Goal: Task Accomplishment & Management: Use online tool/utility

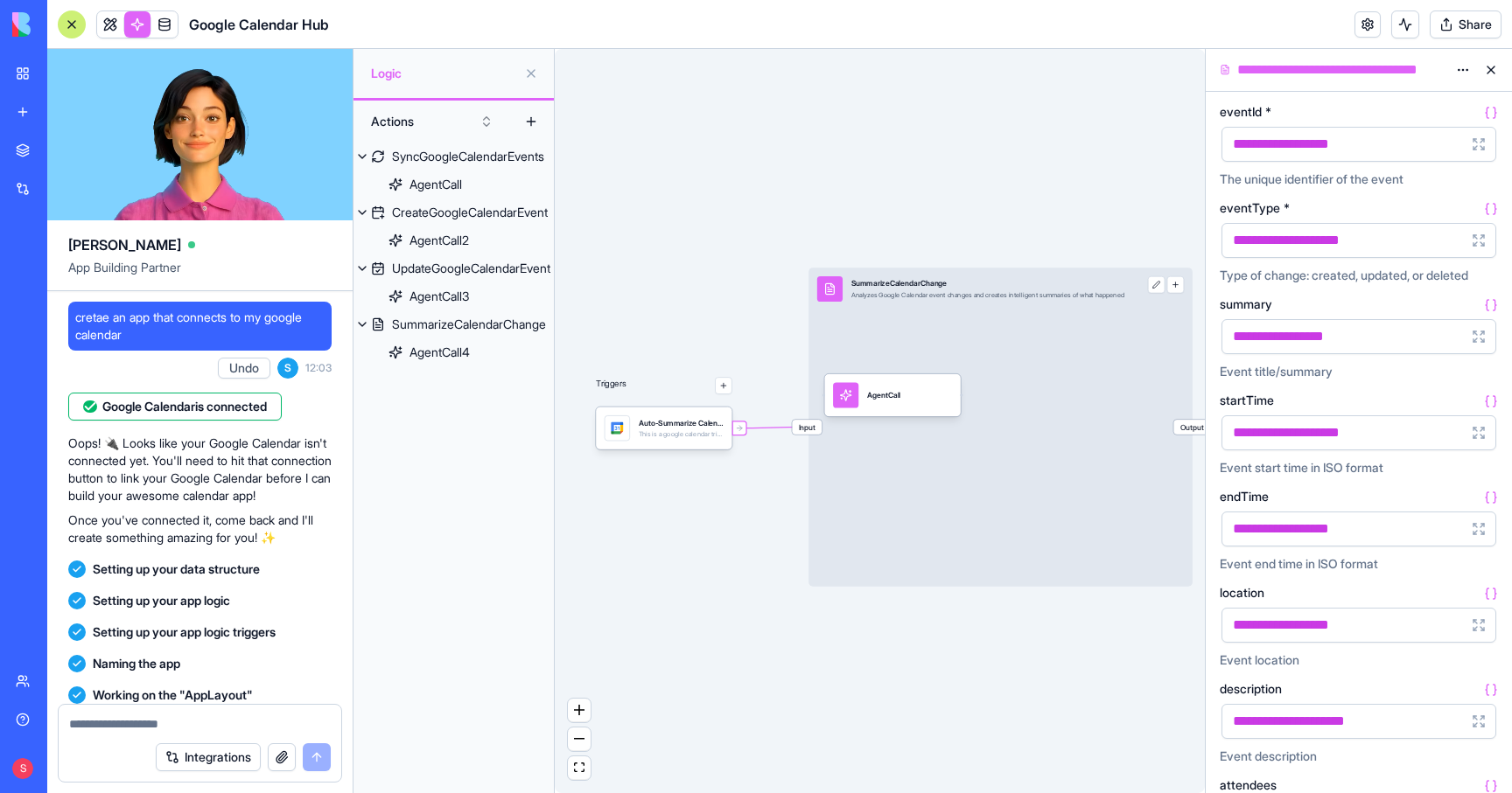
scroll to position [357, 0]
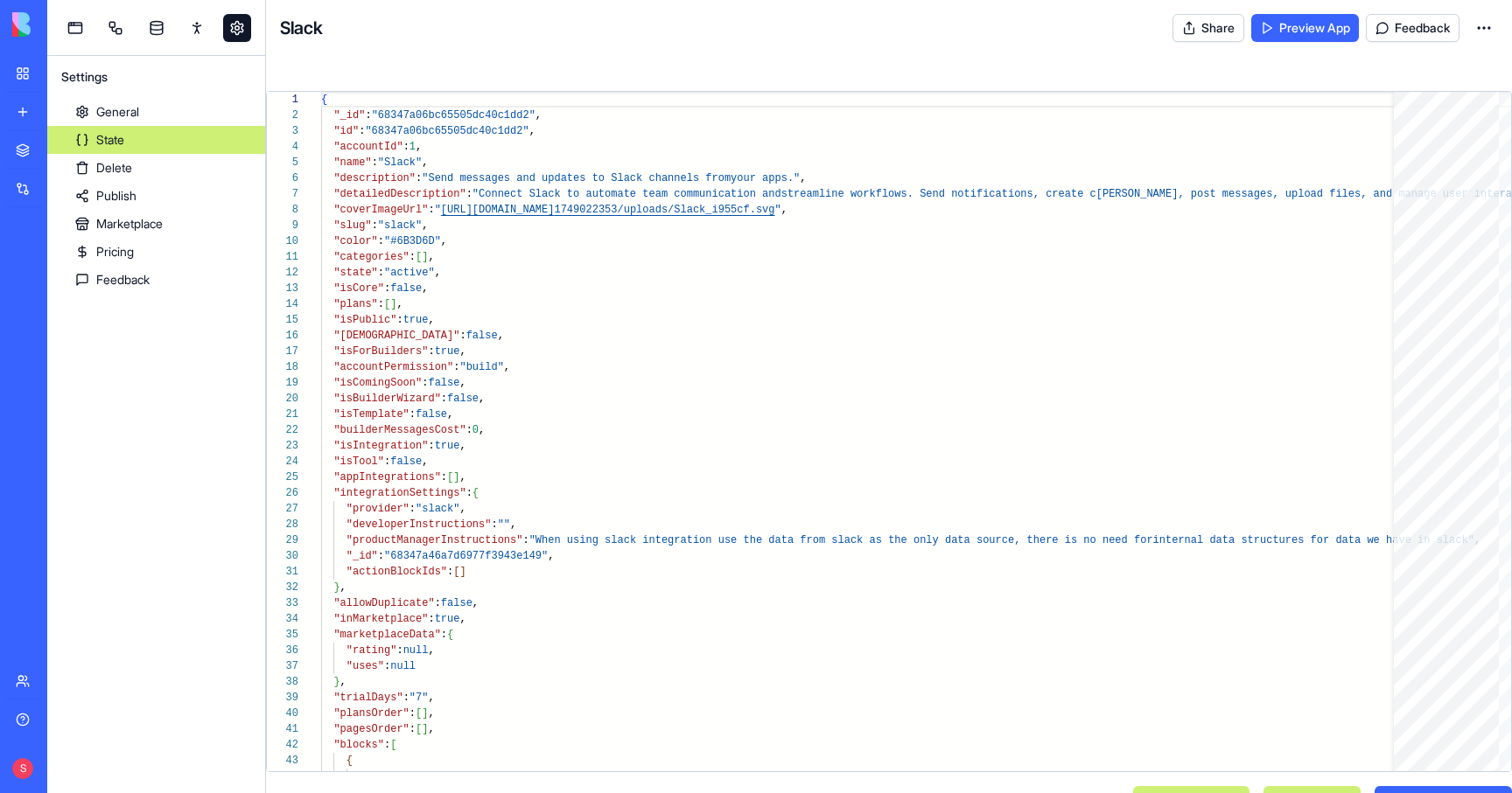
scroll to position [95, 0]
click at [26, 70] on link "My workspace" at bounding box center [39, 73] width 70 height 35
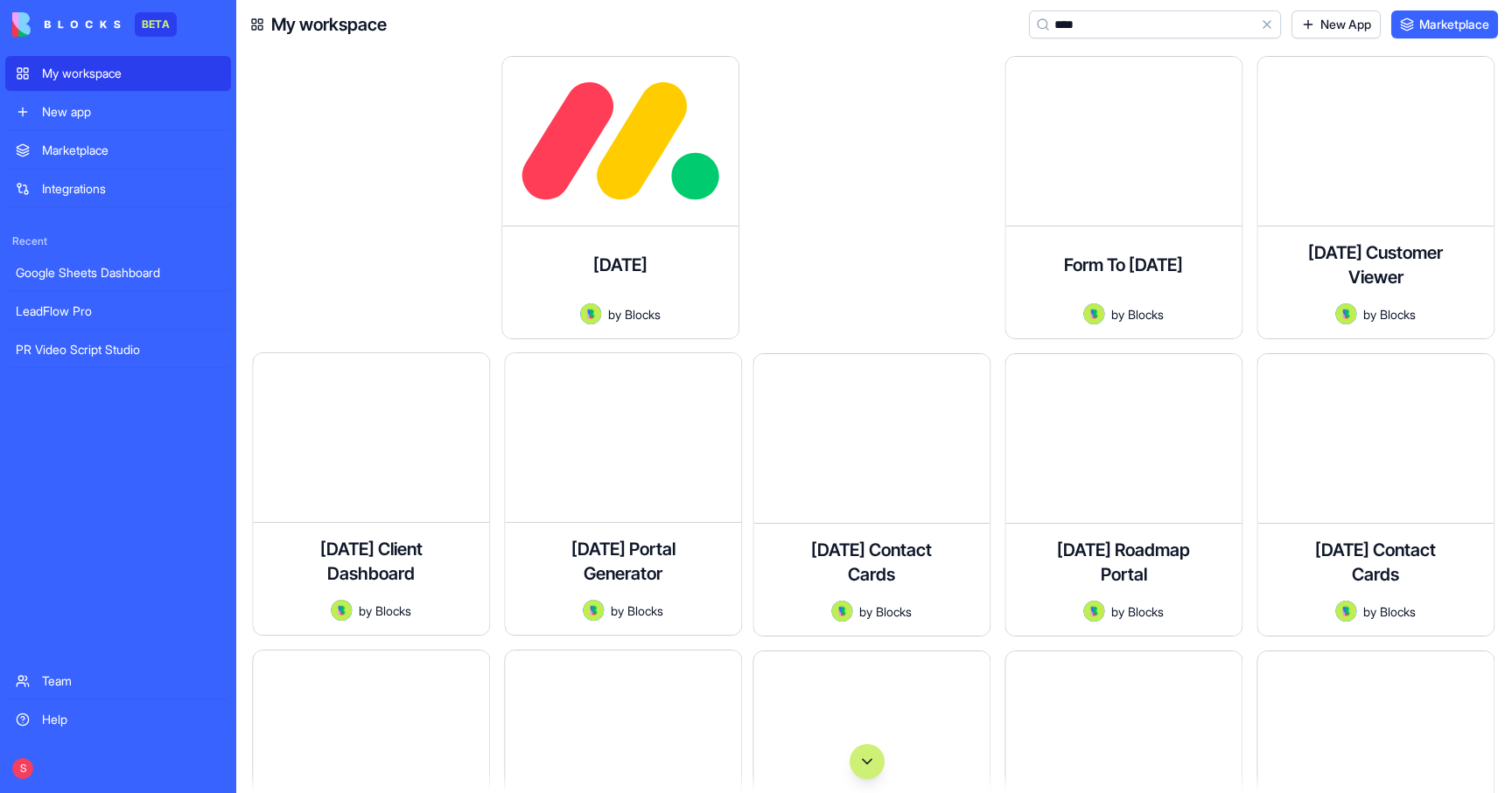
type input "*****"
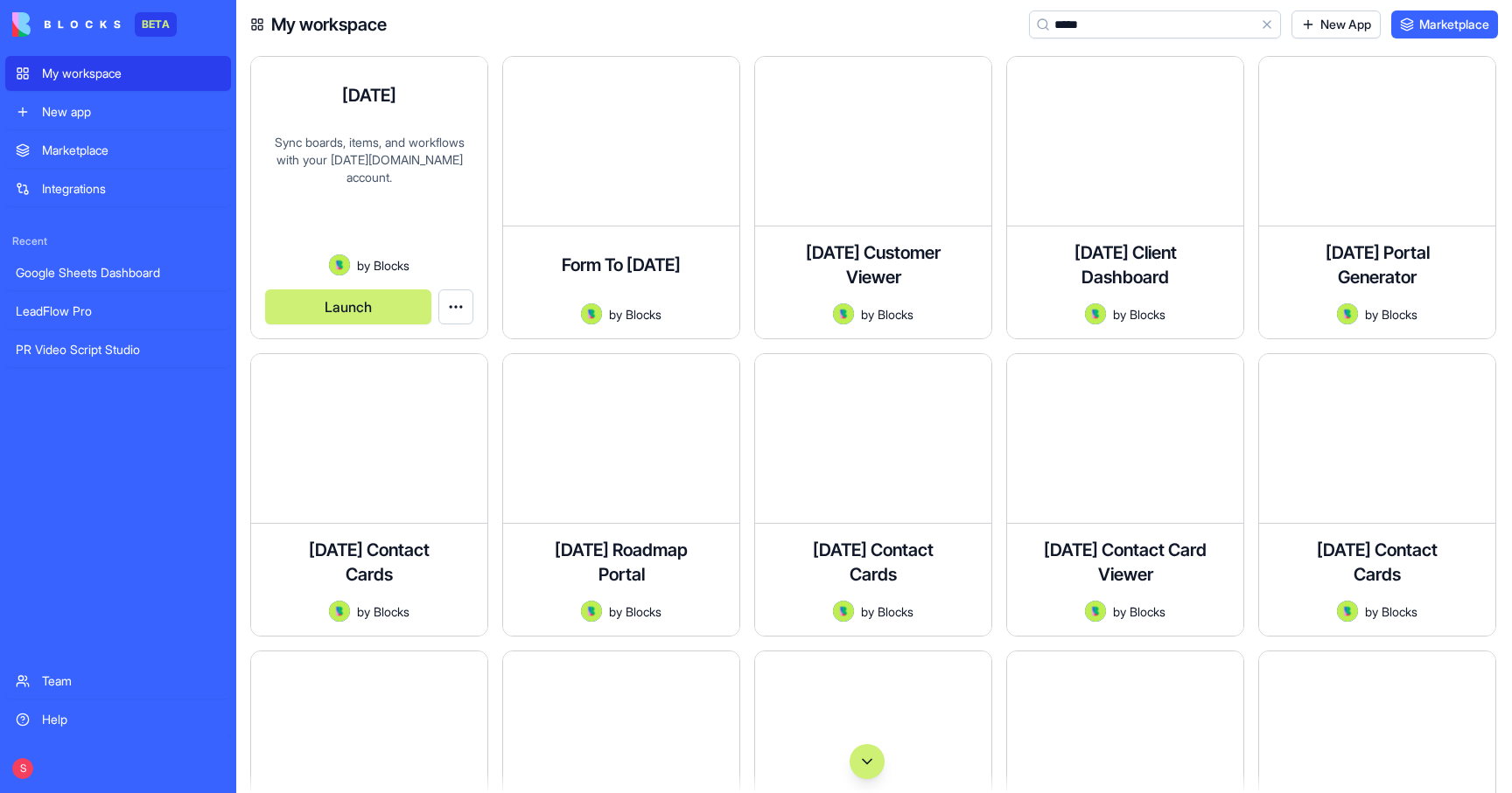
click at [350, 154] on div "Sync boards, items, and workflows with your monday.com account." at bounding box center [369, 194] width 209 height 120
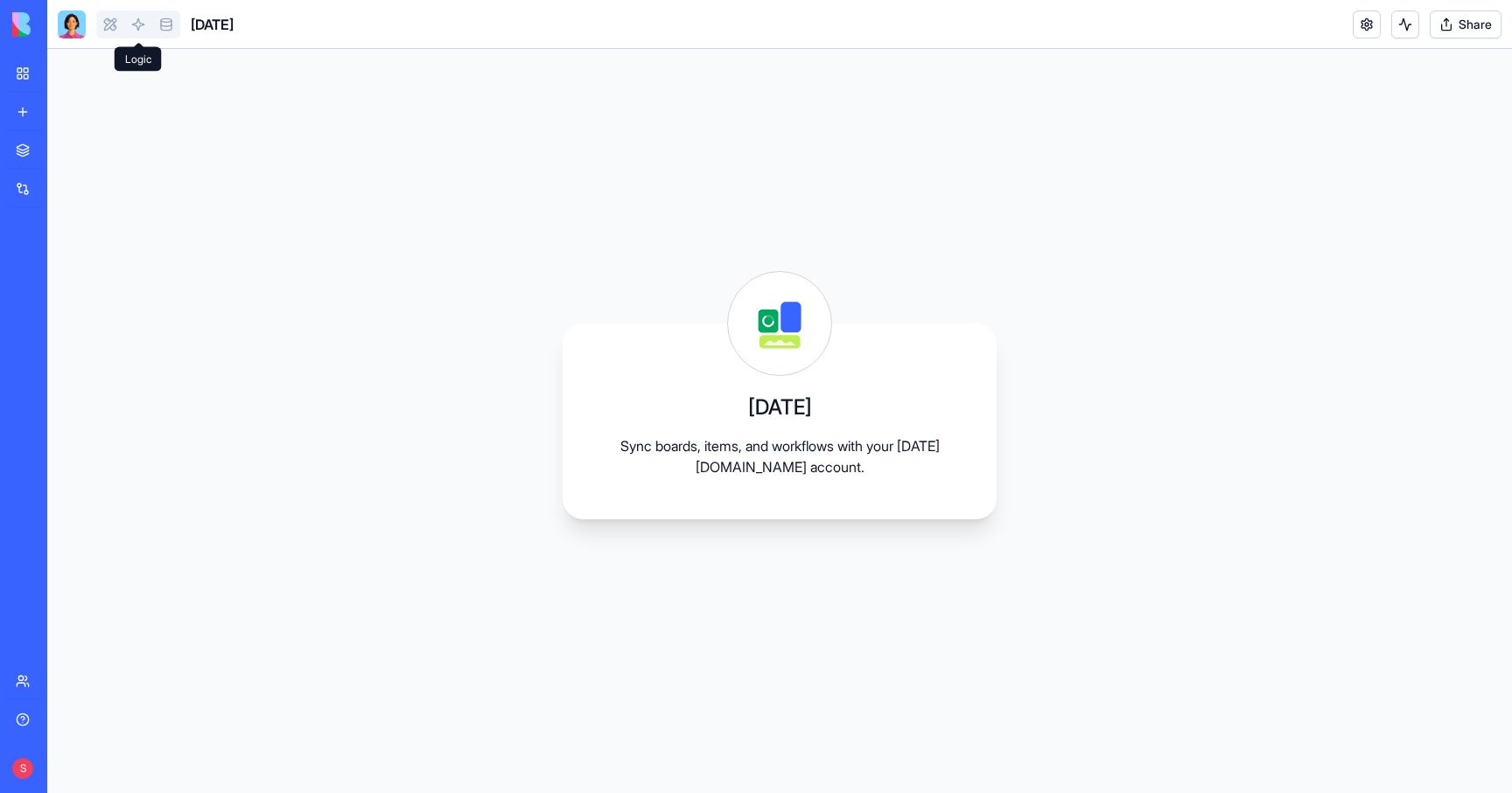
click at [129, 17] on link at bounding box center [138, 24] width 28 height 28
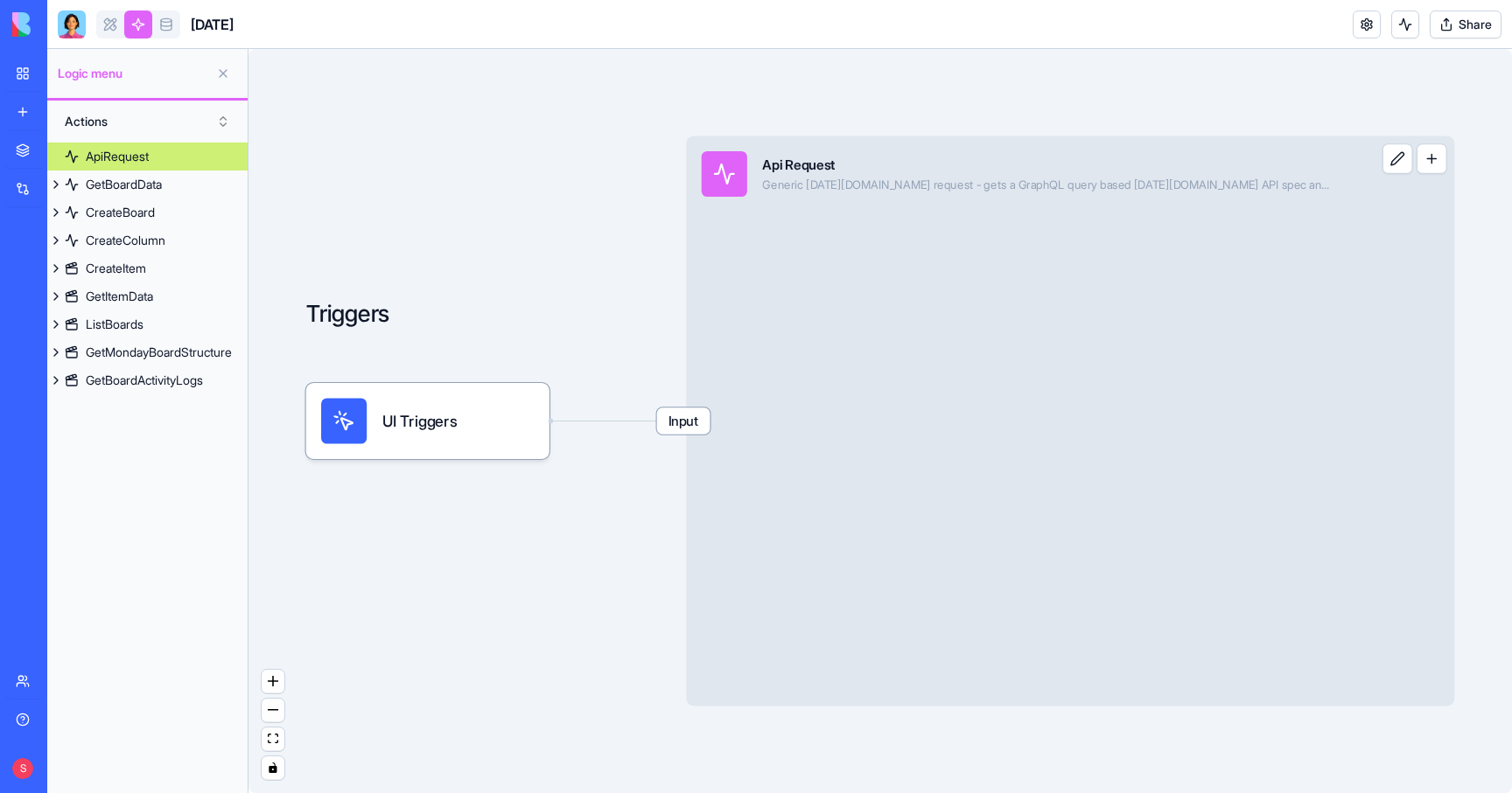
click at [222, 161] on link "ApiRequest" at bounding box center [147, 157] width 201 height 28
click at [158, 149] on link "ApiRequest" at bounding box center [147, 157] width 201 height 28
click at [126, 182] on div "GetBoardData" at bounding box center [124, 185] width 76 height 18
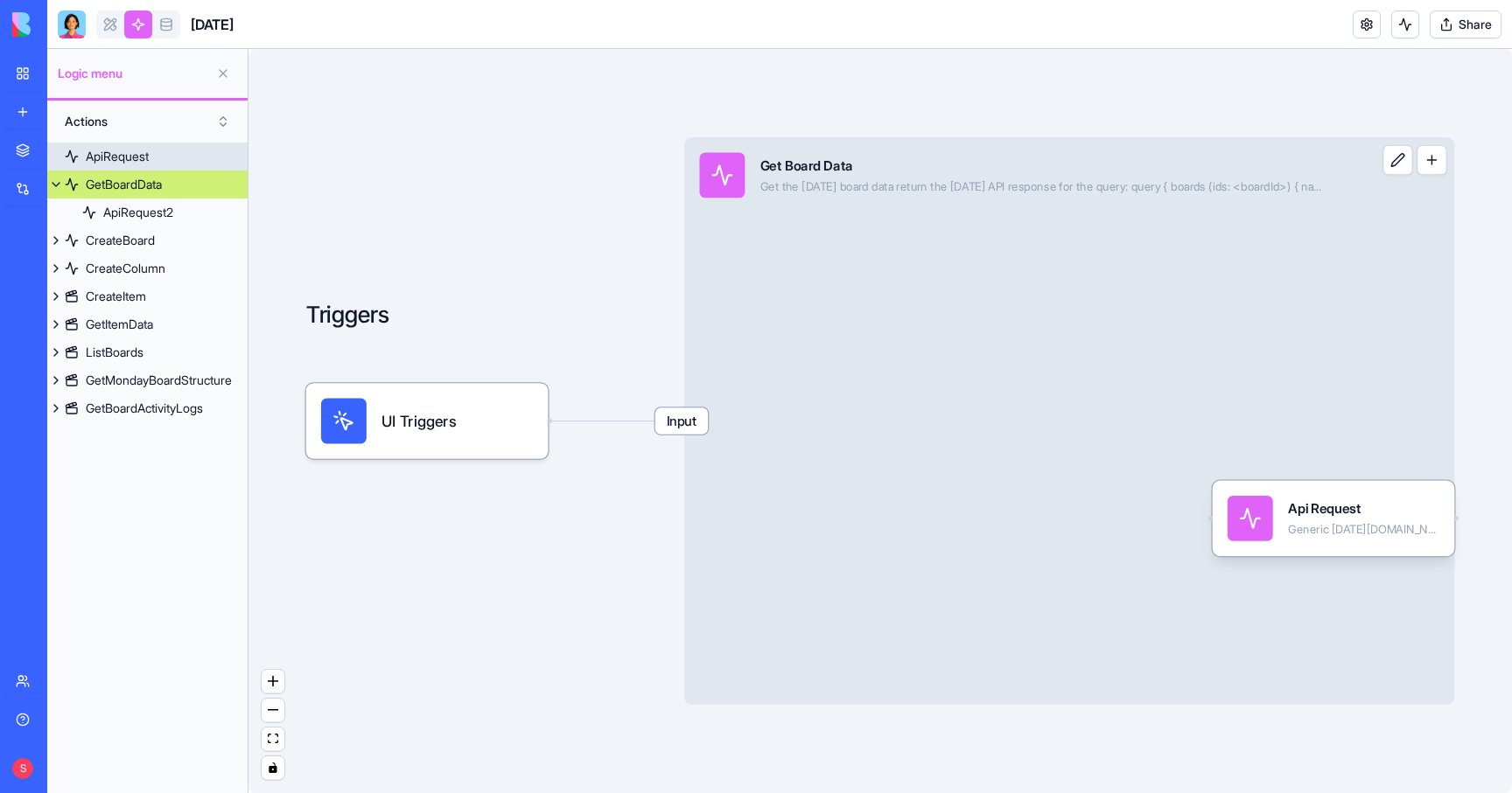
click at [129, 157] on div "ApiRequest" at bounding box center [118, 157] width 63 height 18
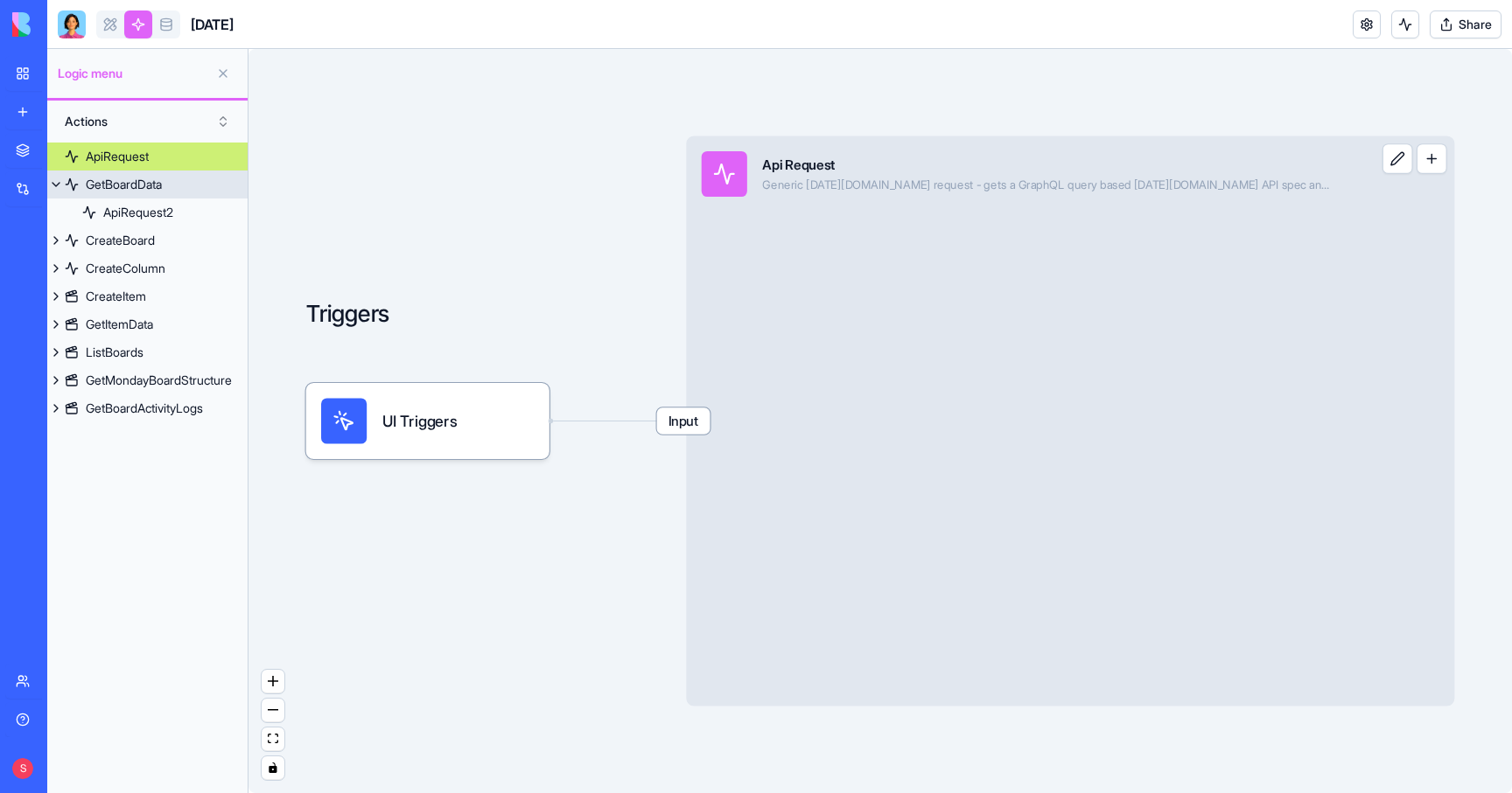
click at [124, 185] on div "GetBoardData" at bounding box center [124, 185] width 76 height 18
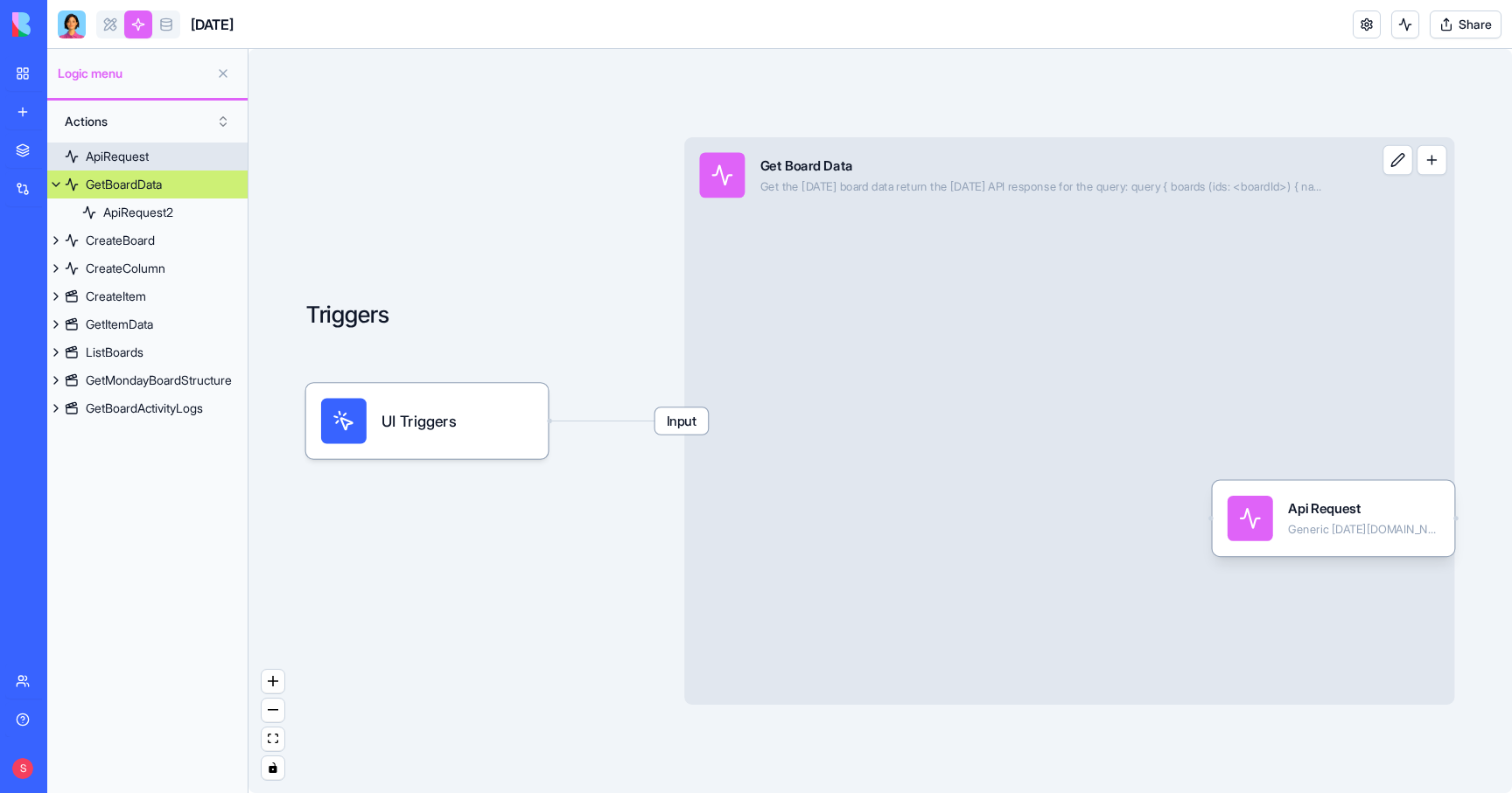
click at [136, 150] on div "ApiRequest" at bounding box center [118, 157] width 63 height 18
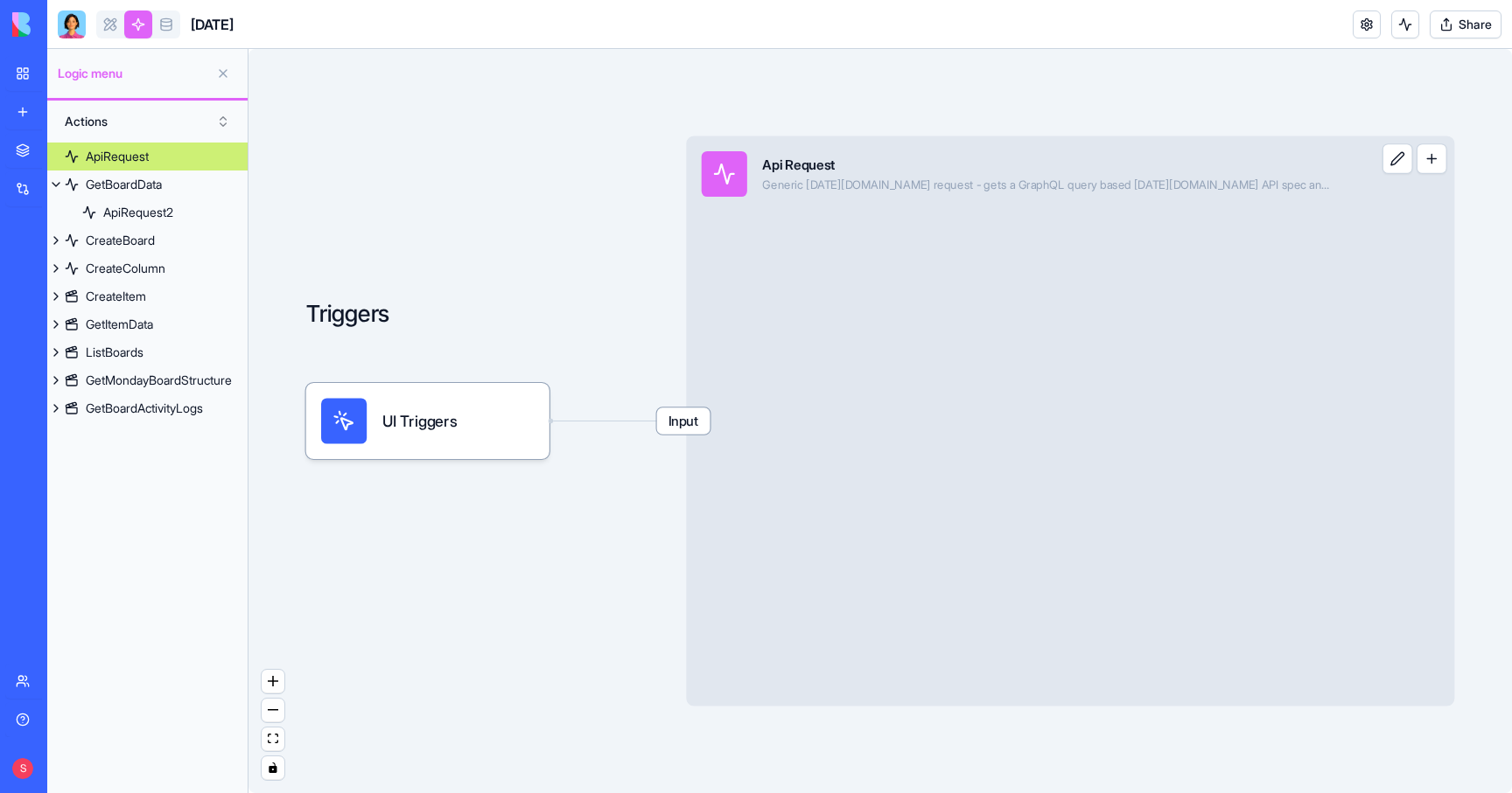
click at [226, 152] on link "ApiRequest" at bounding box center [147, 157] width 201 height 28
click at [180, 152] on link "ApiRequest" at bounding box center [147, 157] width 201 height 28
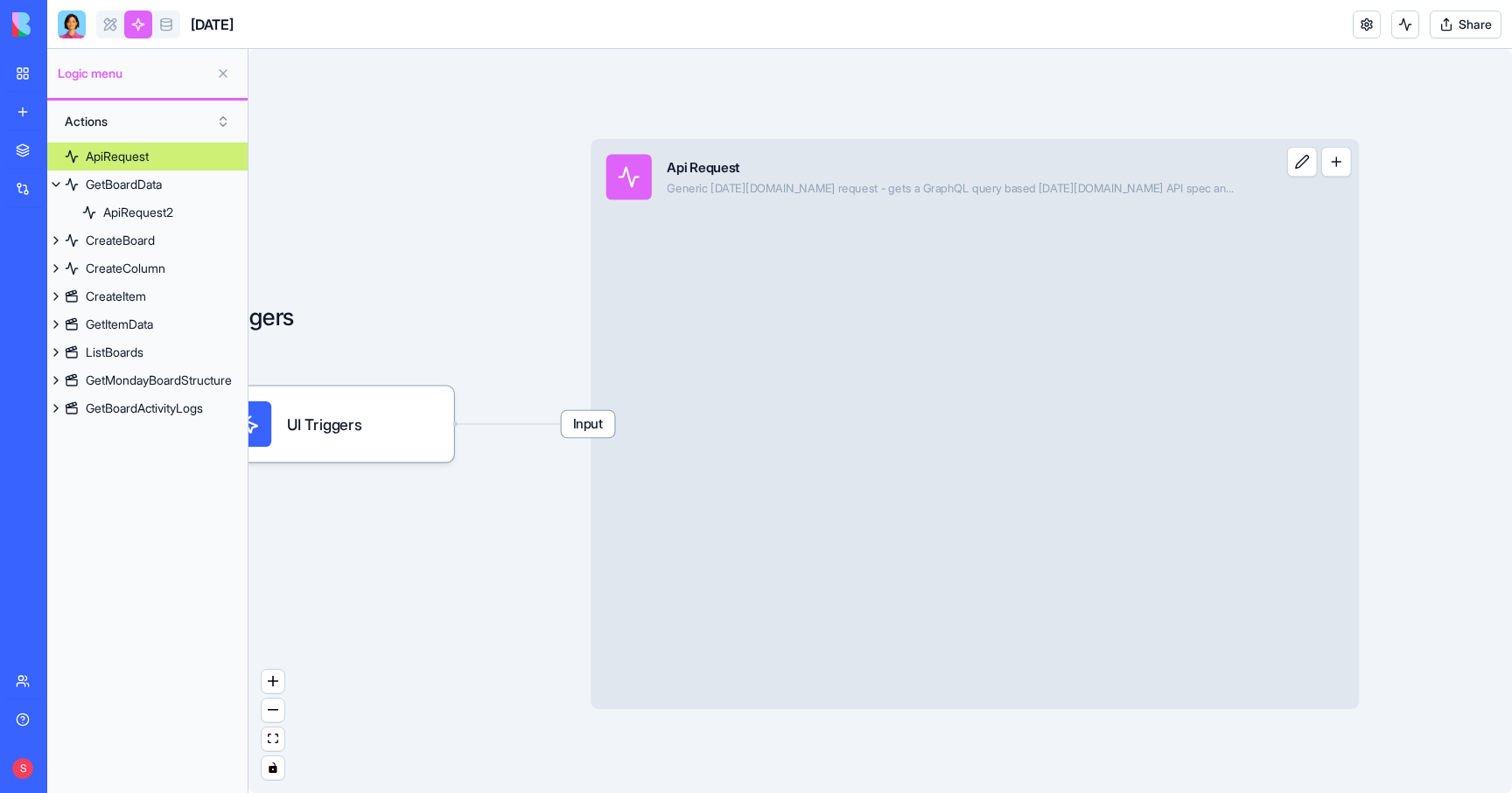
click at [724, 217] on div "Input Api Request Generic [DATE][DOMAIN_NAME] request - gets a GraphQL query ba…" at bounding box center [974, 424] width 769 height 571
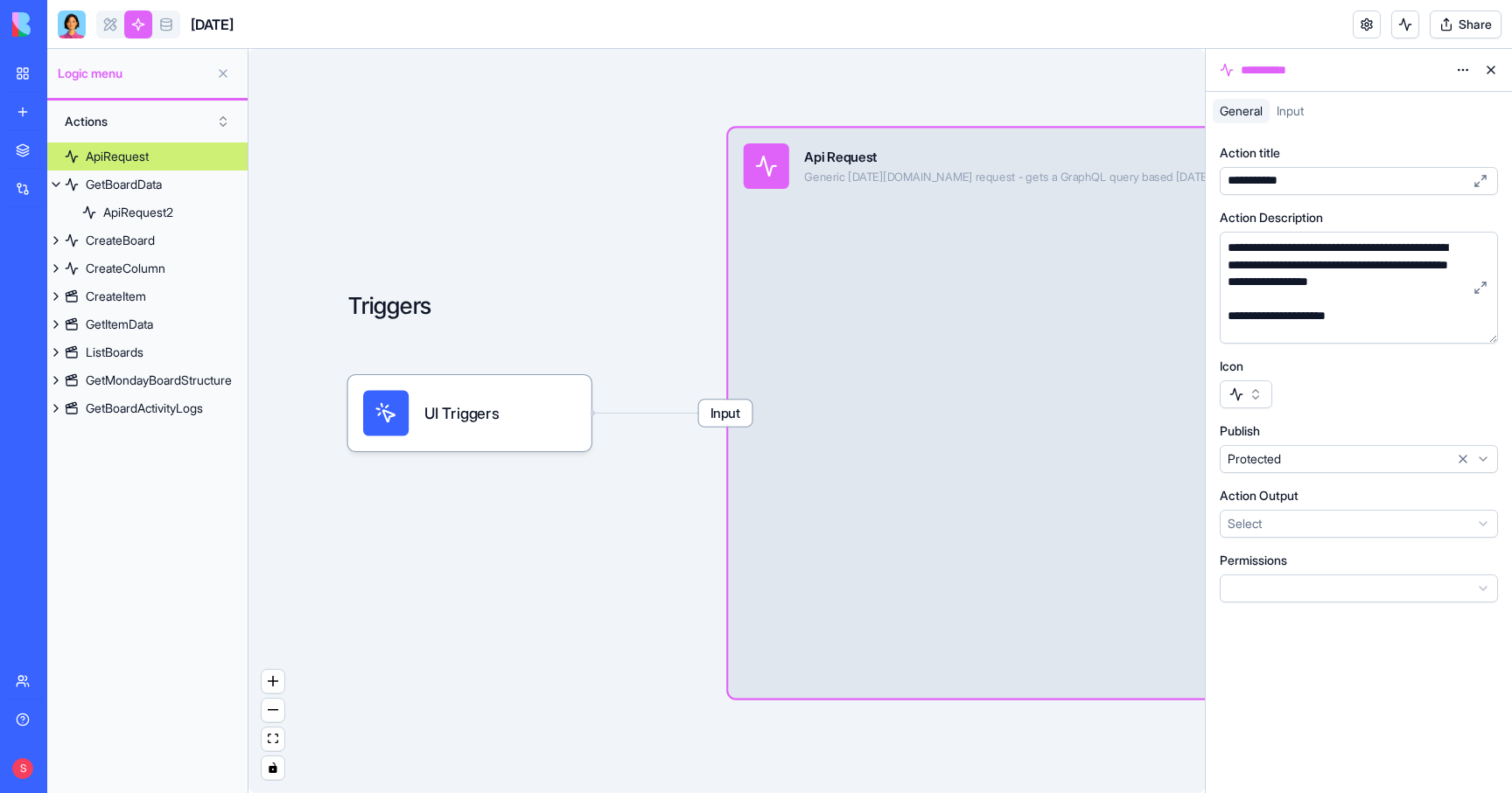
click at [1459, 65] on html "**********" at bounding box center [756, 396] width 1512 height 793
click at [1401, 105] on span "State" at bounding box center [1411, 106] width 28 height 18
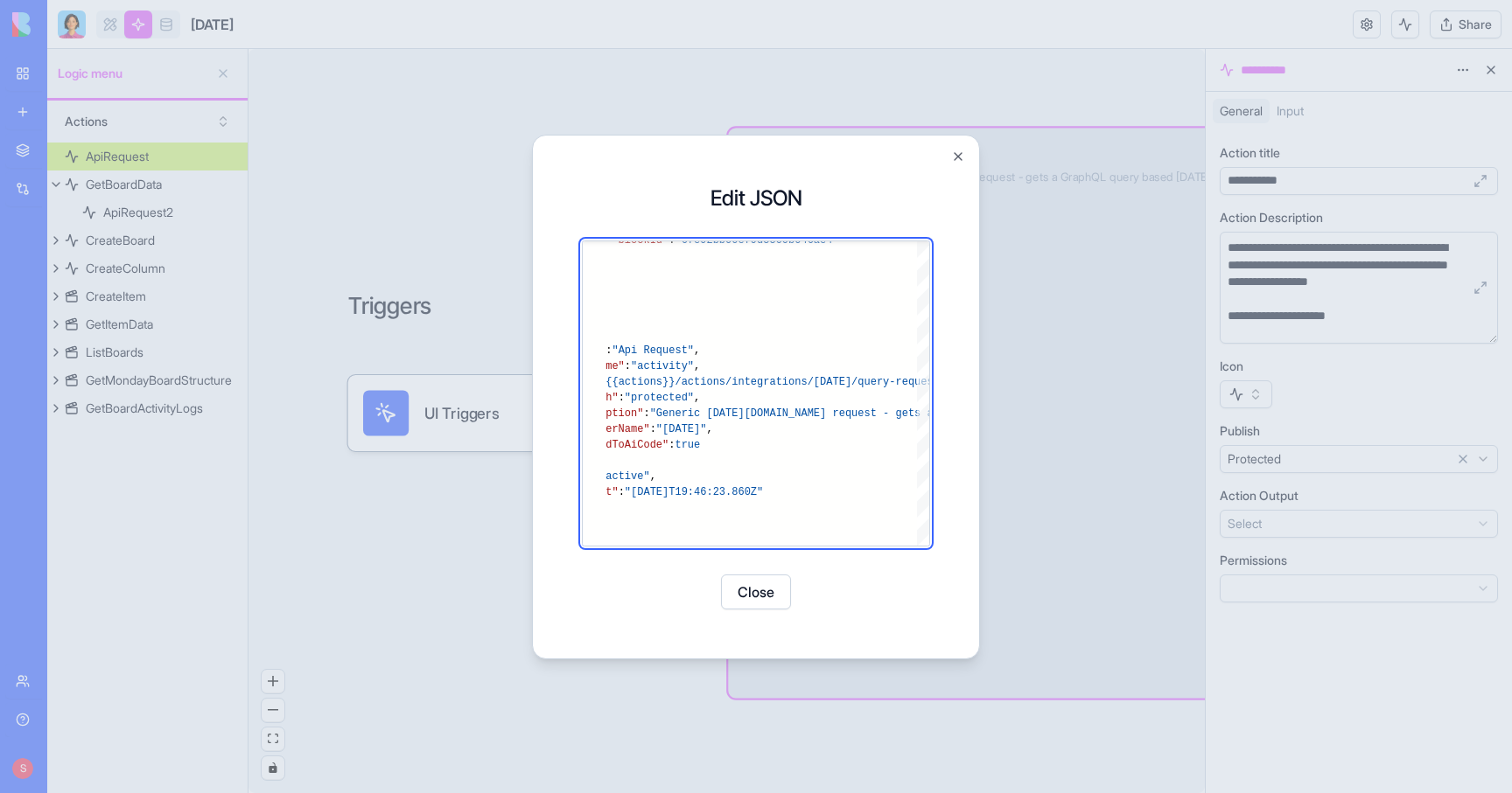
click at [958, 152] on button "Close" at bounding box center [958, 157] width 14 height 14
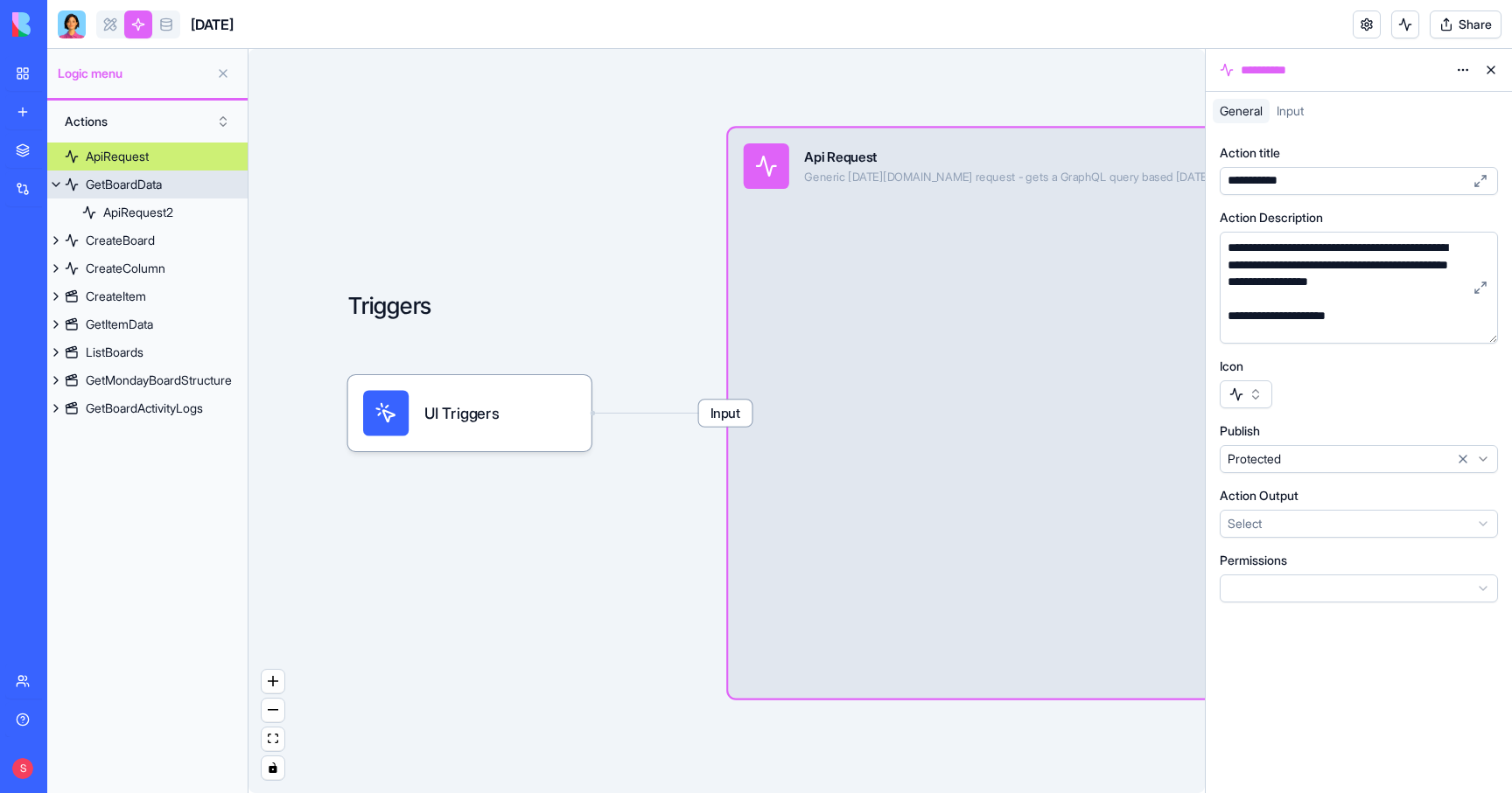
click at [121, 186] on div "GetBoardData" at bounding box center [124, 185] width 76 height 18
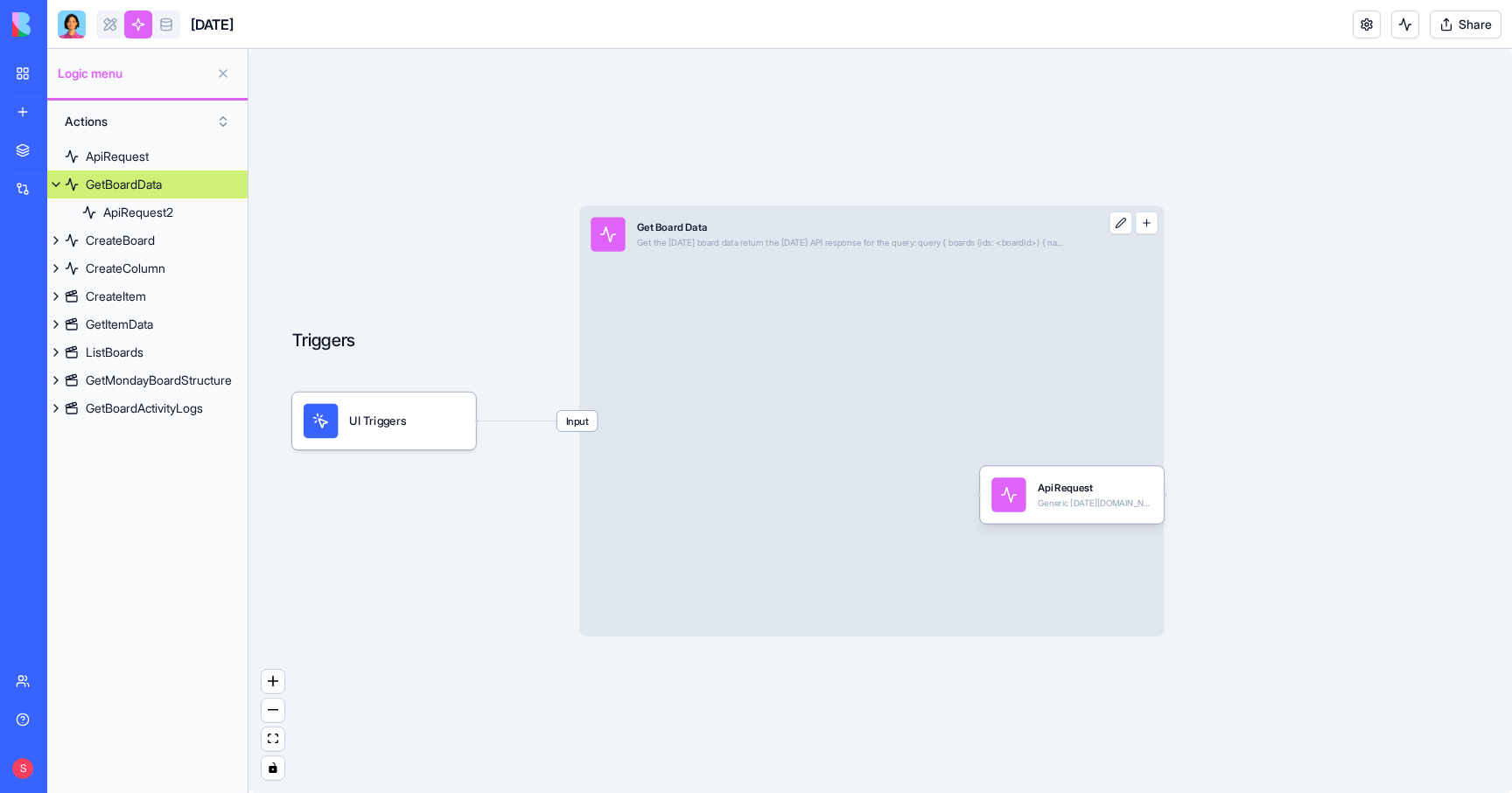
click at [718, 258] on div "Input Get Board Data Get the Monday board data return the Monday API response f…" at bounding box center [831, 234] width 504 height 58
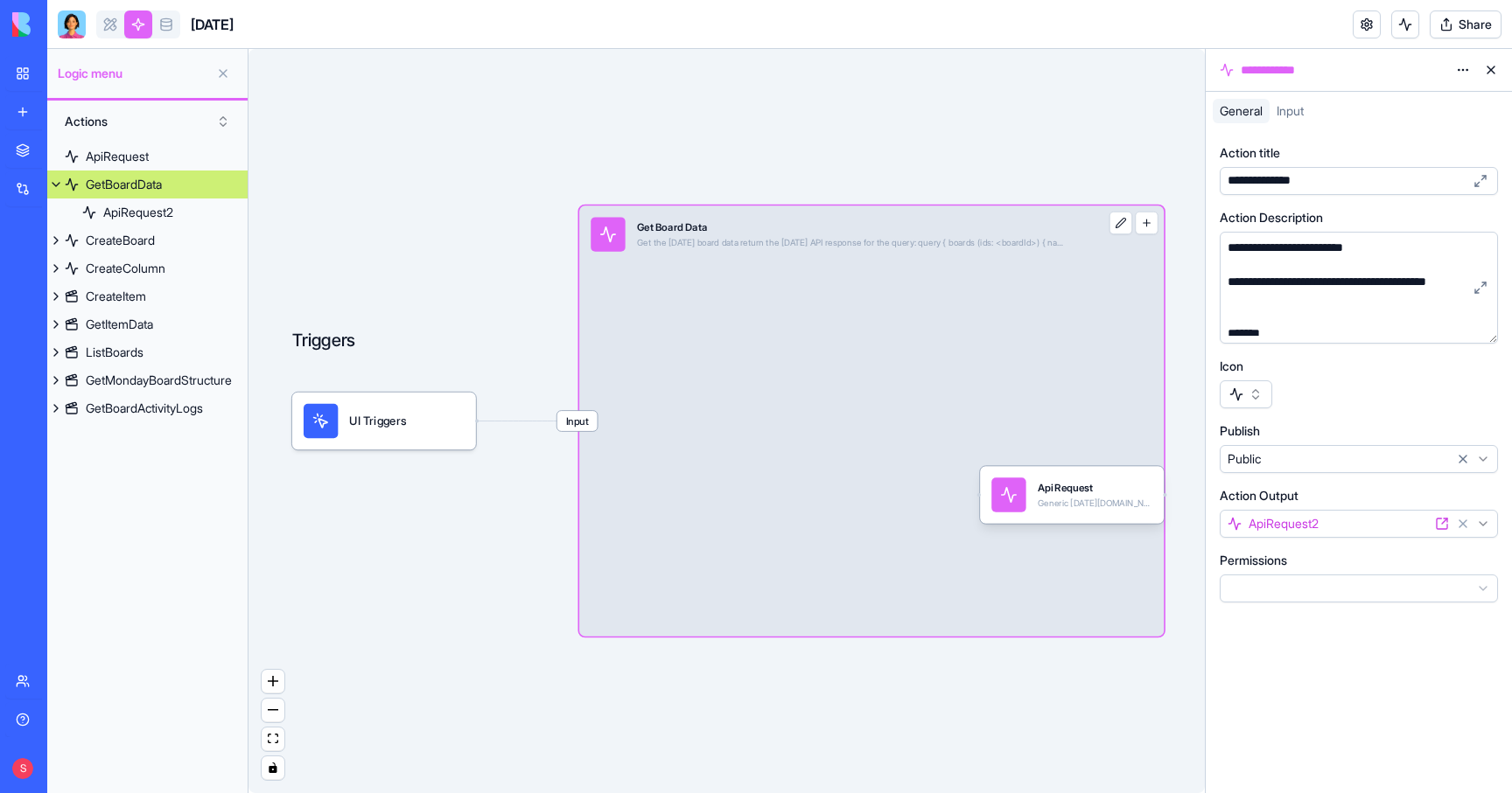
click at [1466, 68] on html "**********" at bounding box center [756, 396] width 1512 height 793
click at [1405, 106] on span "State" at bounding box center [1411, 106] width 28 height 18
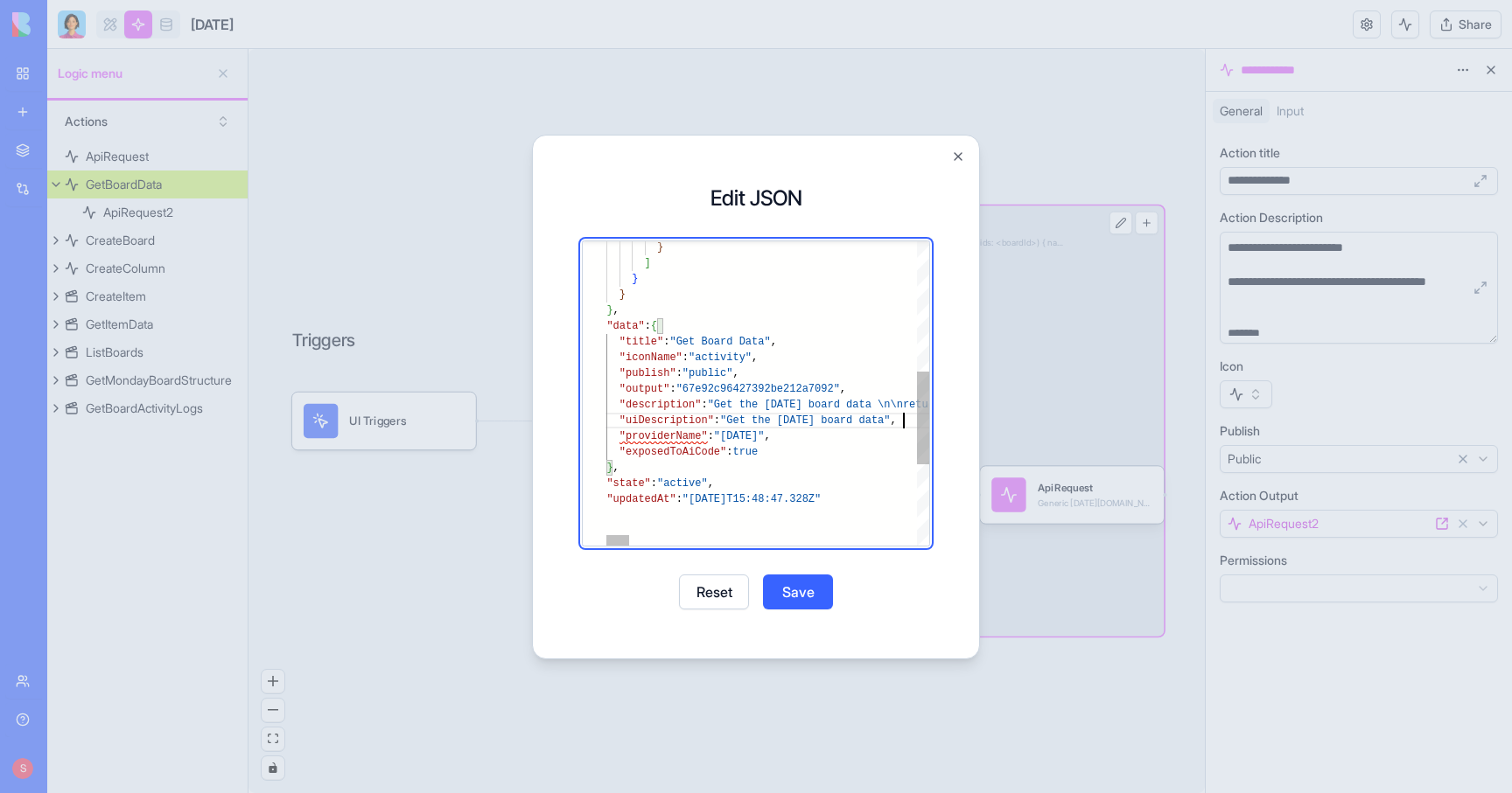
scroll to position [16, 309]
type textarea "**********"
click at [805, 590] on button "Save" at bounding box center [797, 592] width 70 height 35
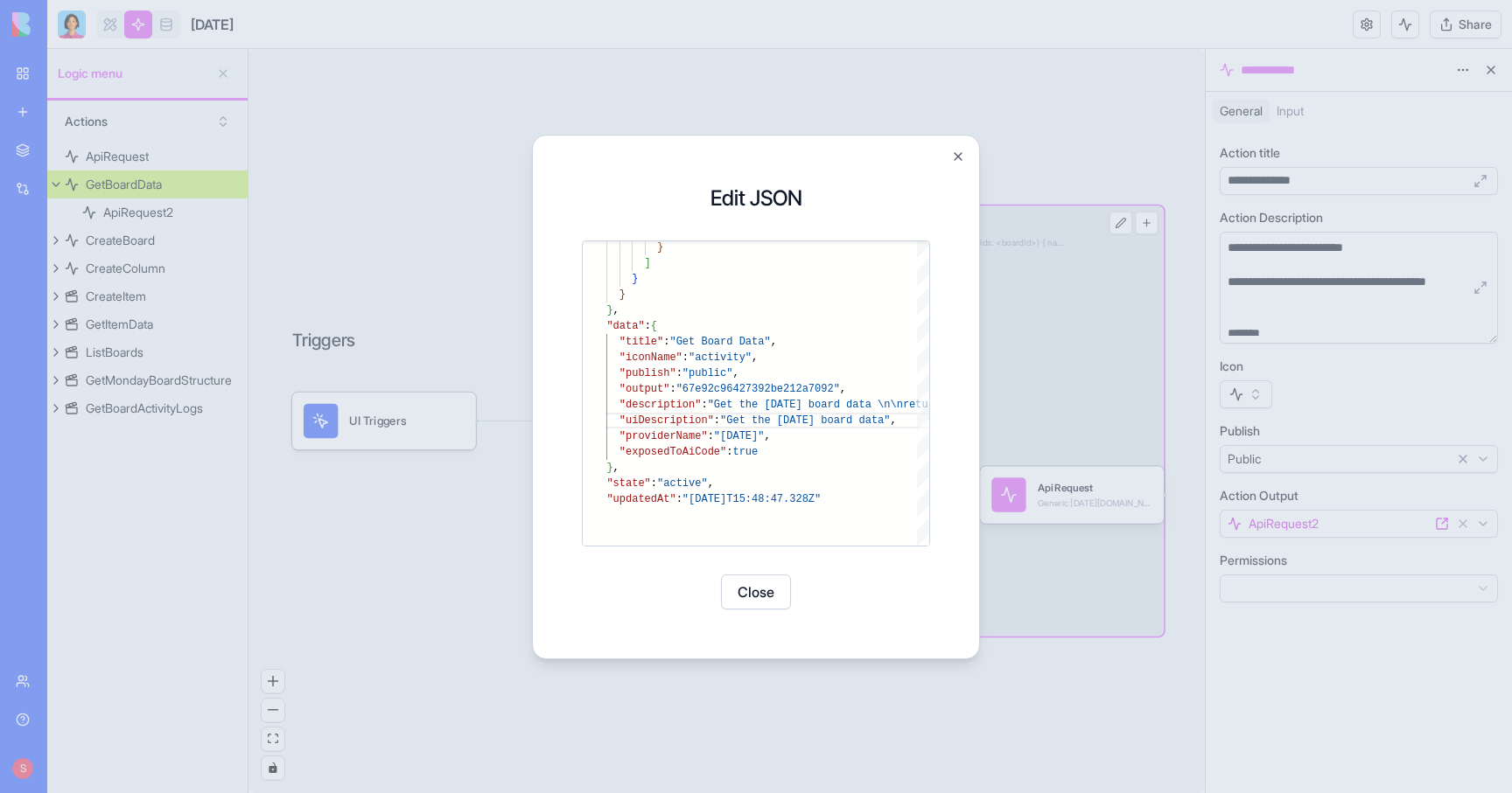
click at [769, 590] on button "Close" at bounding box center [755, 592] width 70 height 35
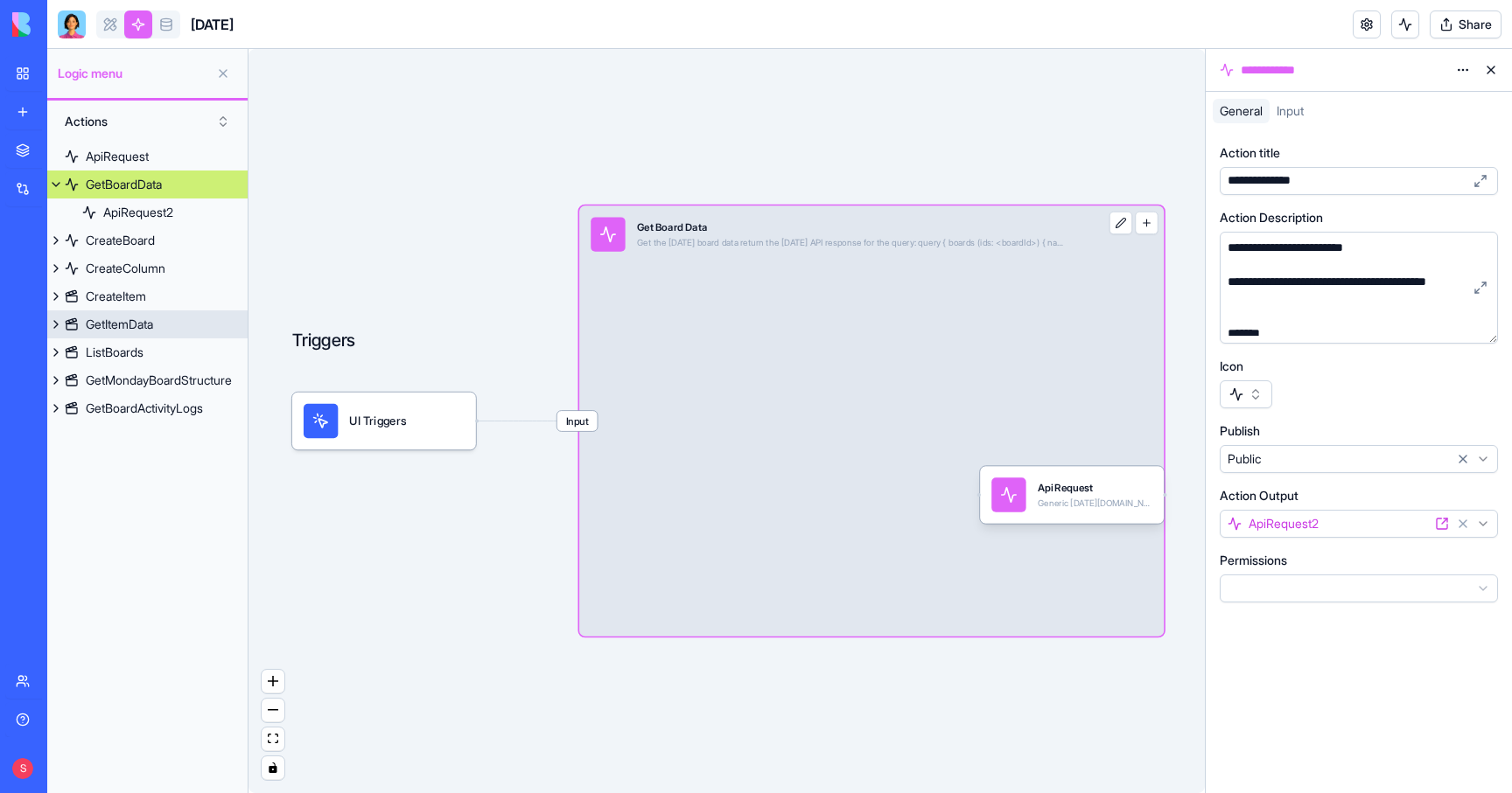
click at [147, 316] on div "GetItemData" at bounding box center [119, 325] width 68 height 18
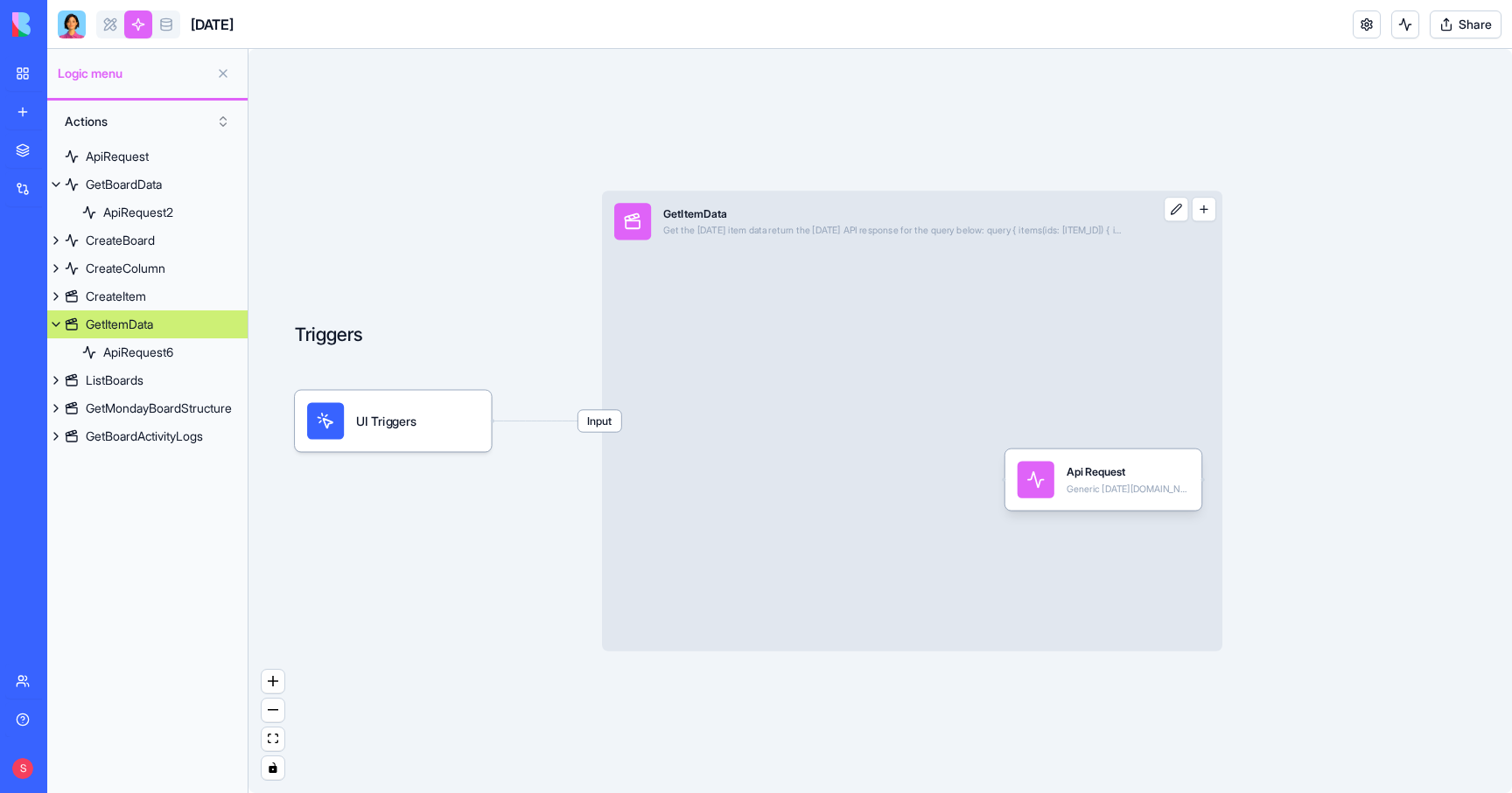
click at [341, 165] on div "Triggers UI Triggers Input GetItemData Get the Monday item data return the Mond…" at bounding box center [880, 421] width 1263 height 744
click at [147, 151] on div "ApiRequest" at bounding box center [118, 157] width 63 height 18
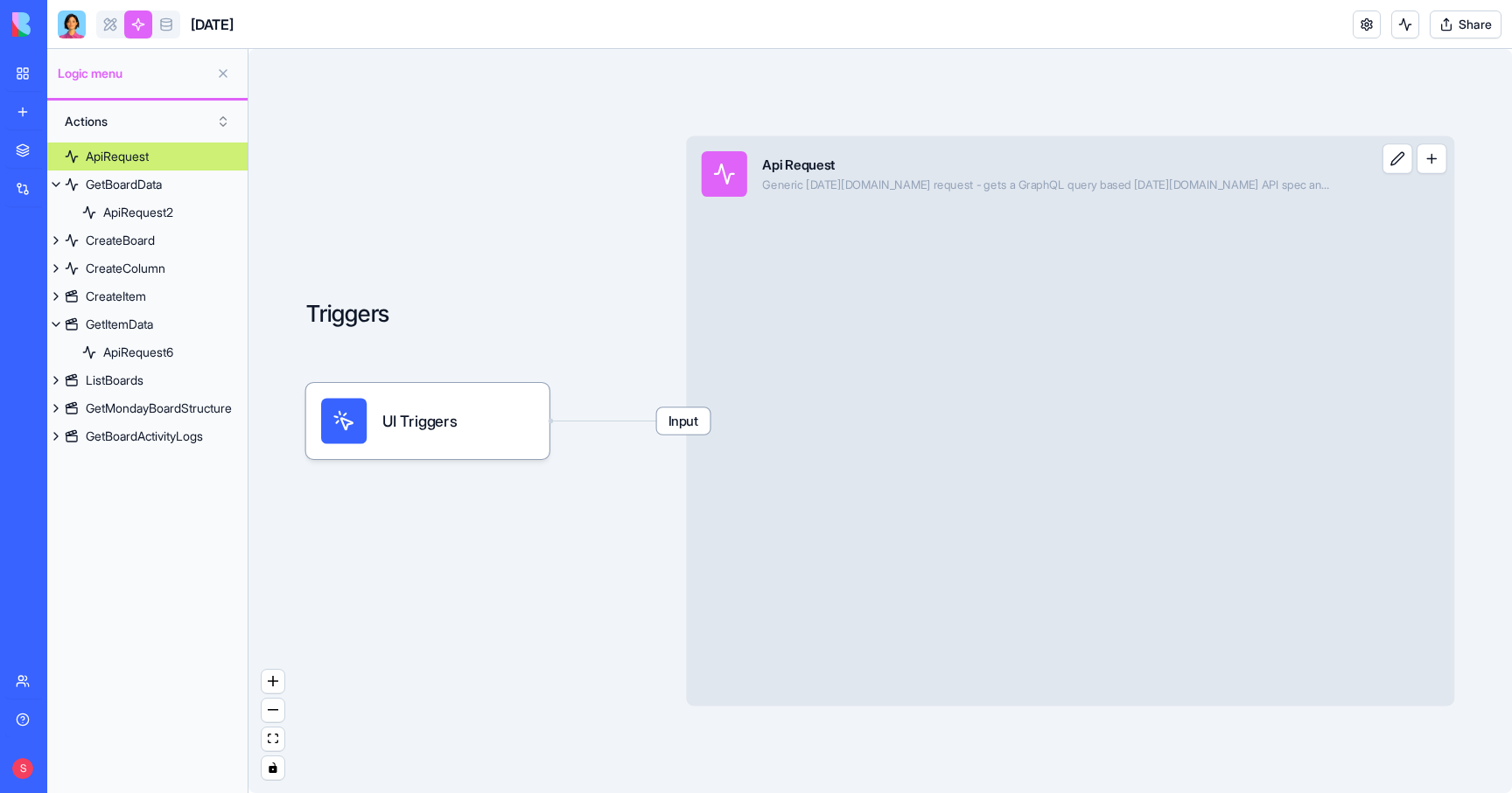
click at [1064, 164] on div "Api Request" at bounding box center [1047, 164] width 571 height 20
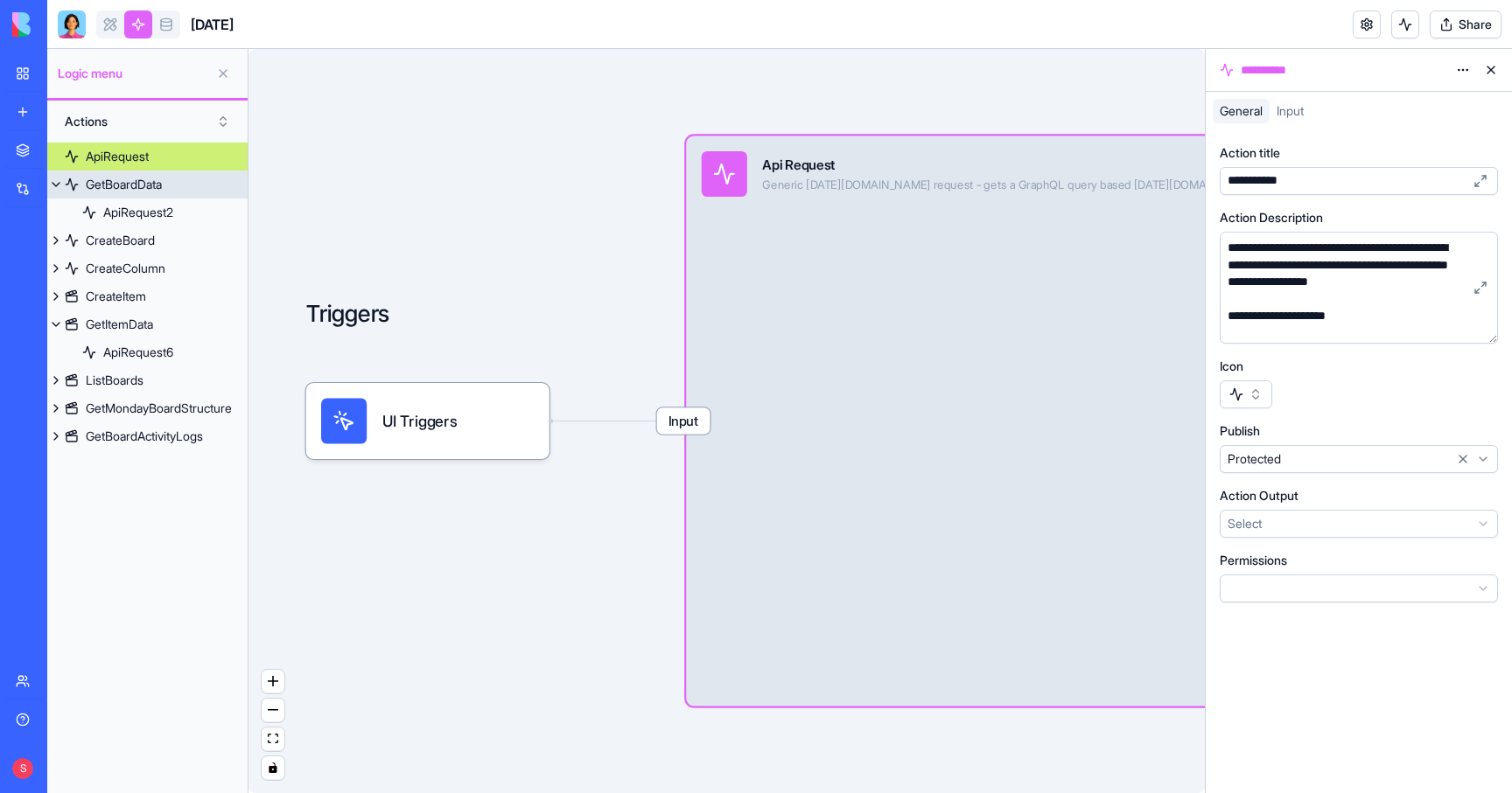
click at [130, 185] on div "GetBoardData" at bounding box center [124, 185] width 76 height 18
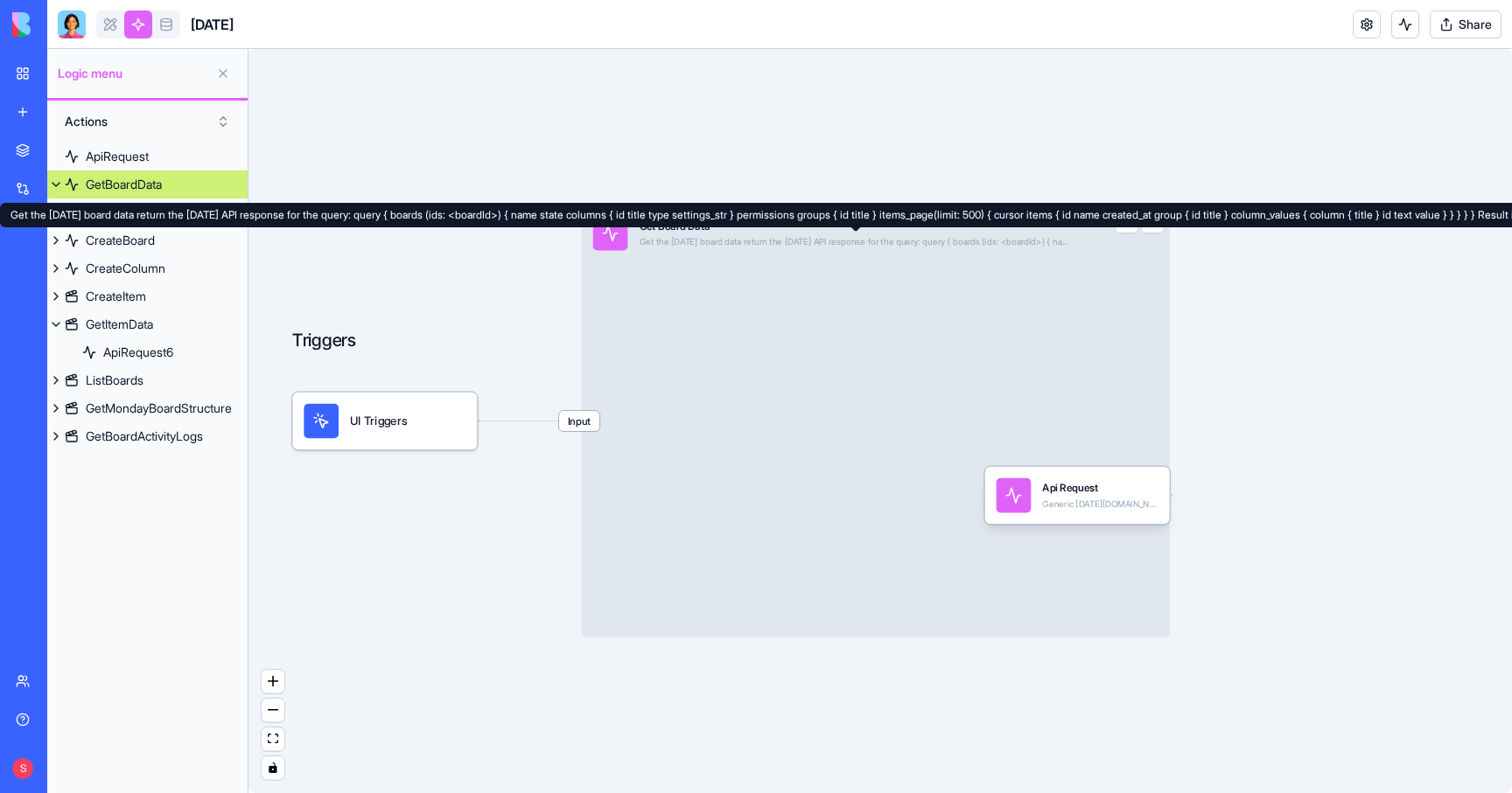
click at [842, 243] on div "Get the [DATE] board data return the [DATE] API response for the query: query {…" at bounding box center [856, 242] width 434 height 12
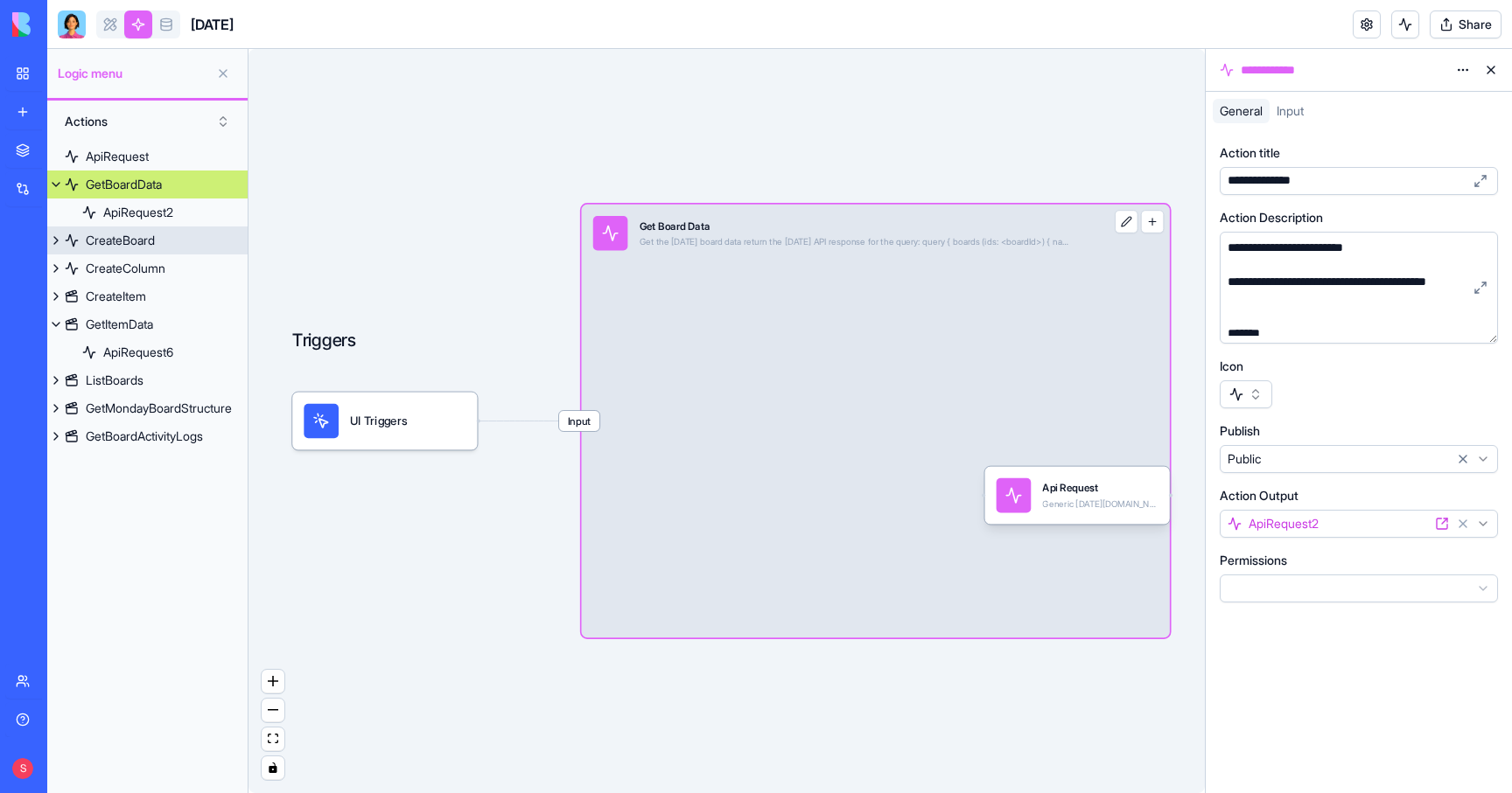
click at [122, 239] on div "CreateBoard" at bounding box center [120, 241] width 70 height 18
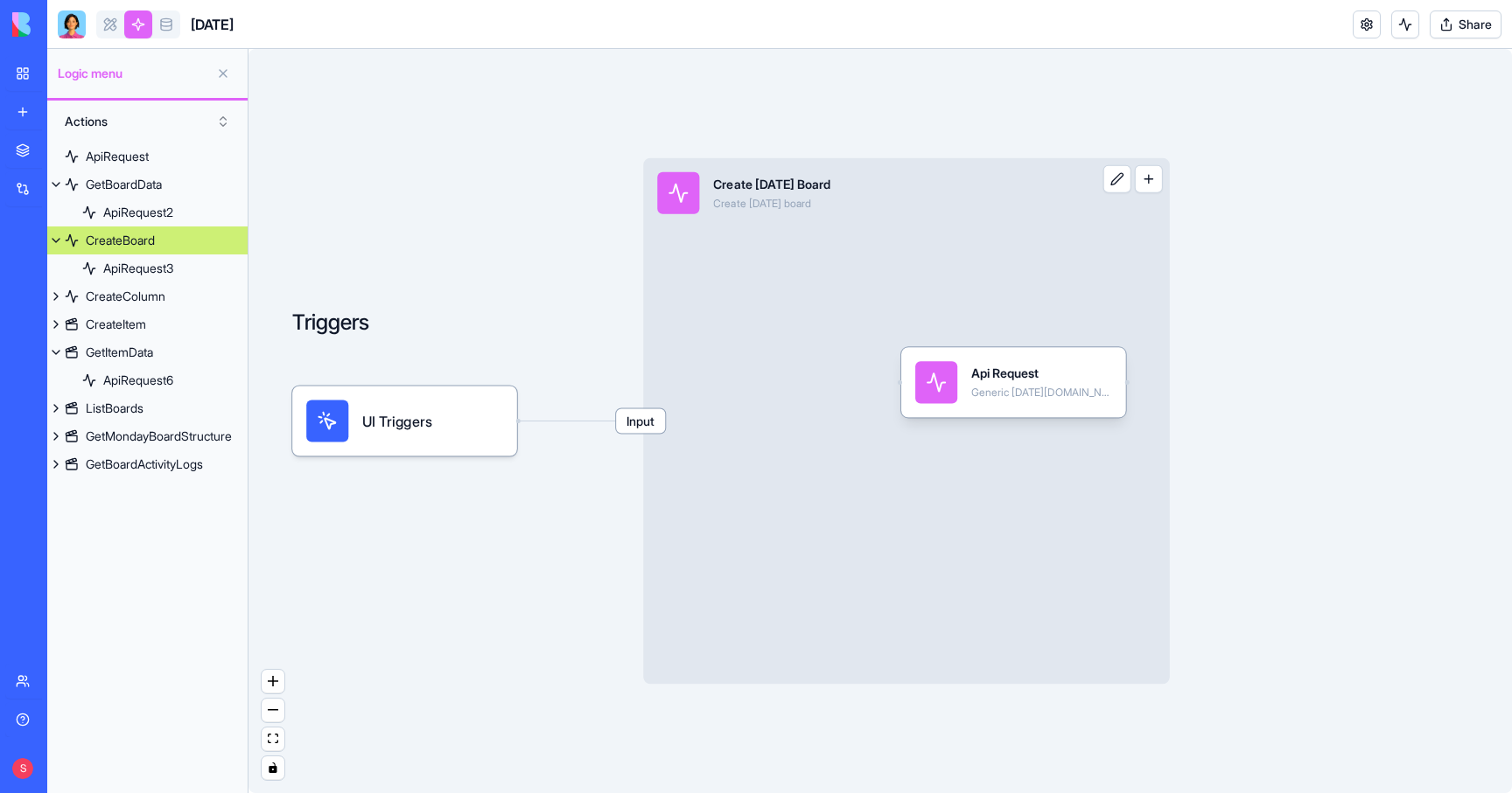
click at [900, 210] on div "Create Monday Board Create monday board" at bounding box center [857, 193] width 400 height 42
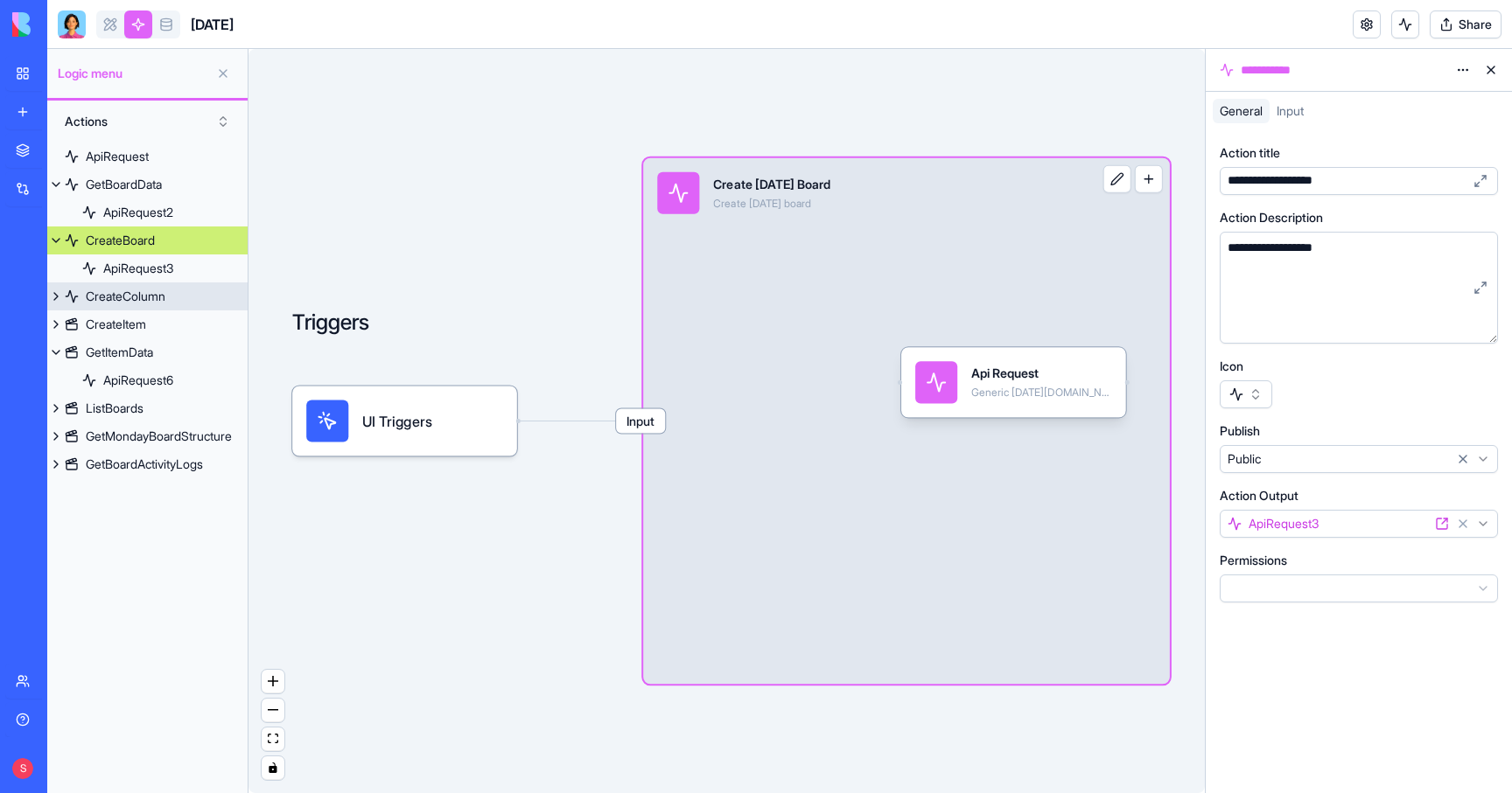
click at [113, 294] on div "CreateColumn" at bounding box center [125, 297] width 79 height 18
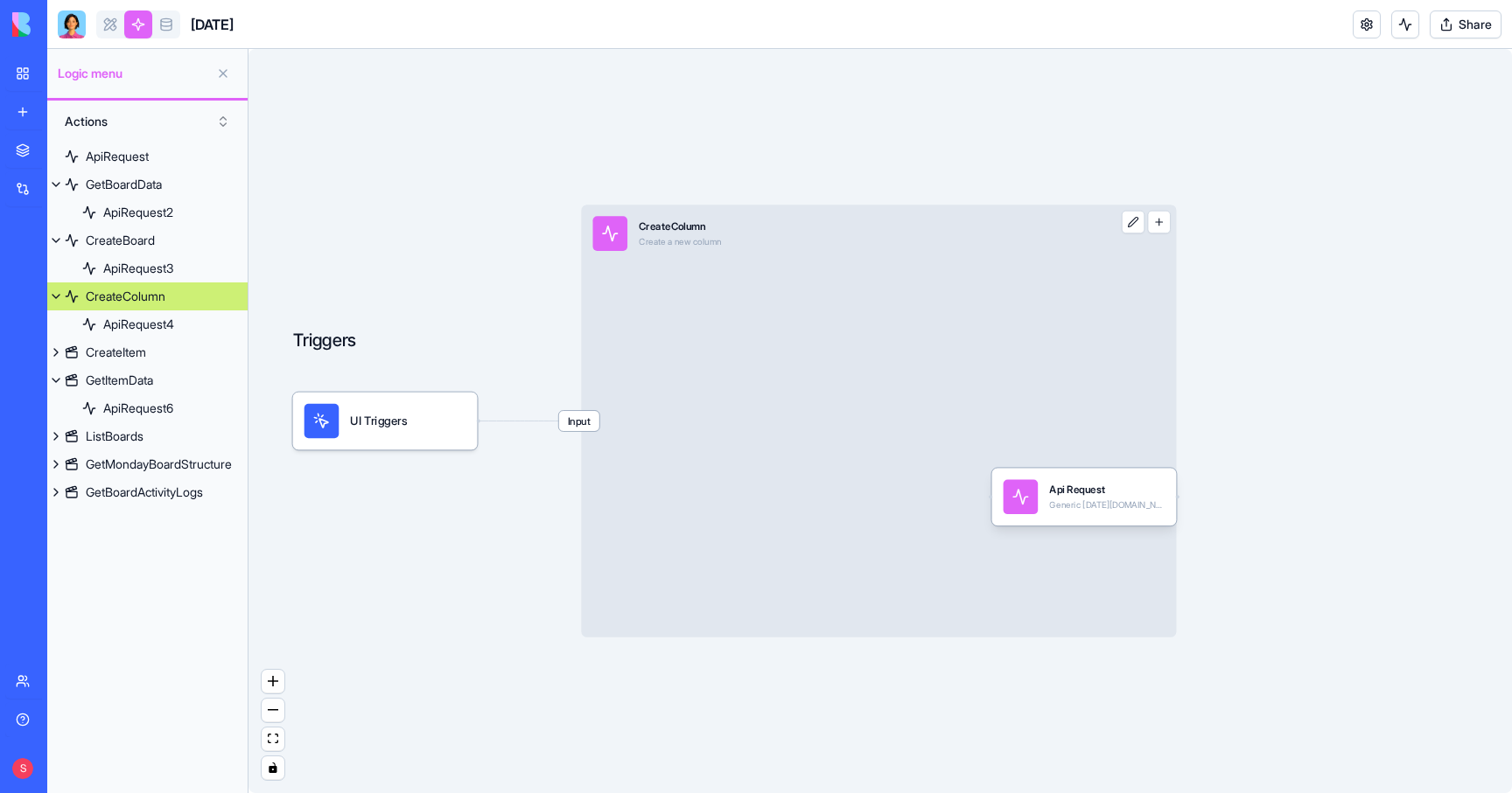
click at [857, 272] on div "Input CreateColumn Create a new column" at bounding box center [878, 421] width 595 height 433
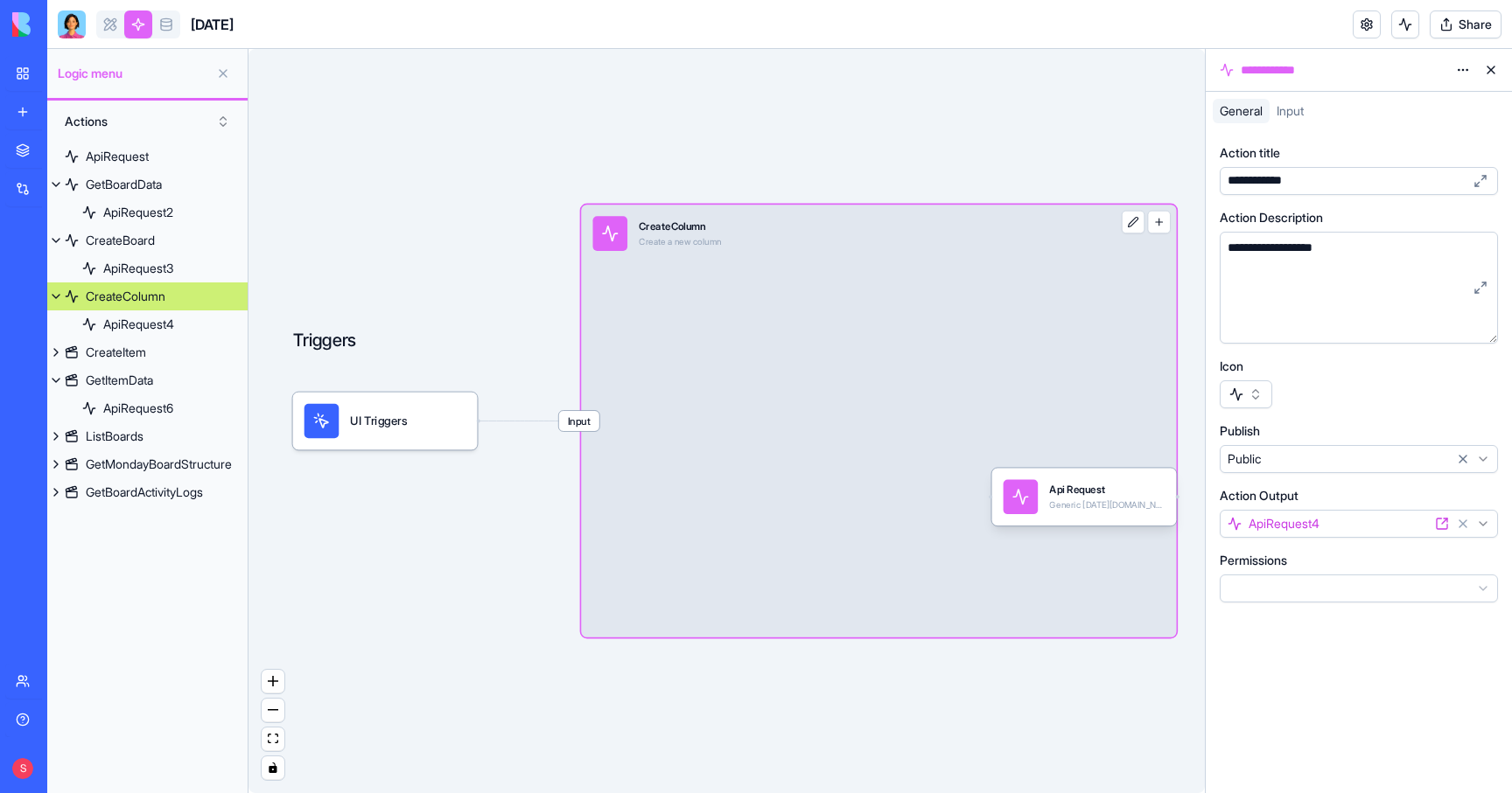
click at [1268, 180] on div "**********" at bounding box center [1267, 181] width 90 height 18
click at [118, 353] on div "CreateItem" at bounding box center [117, 352] width 61 height 18
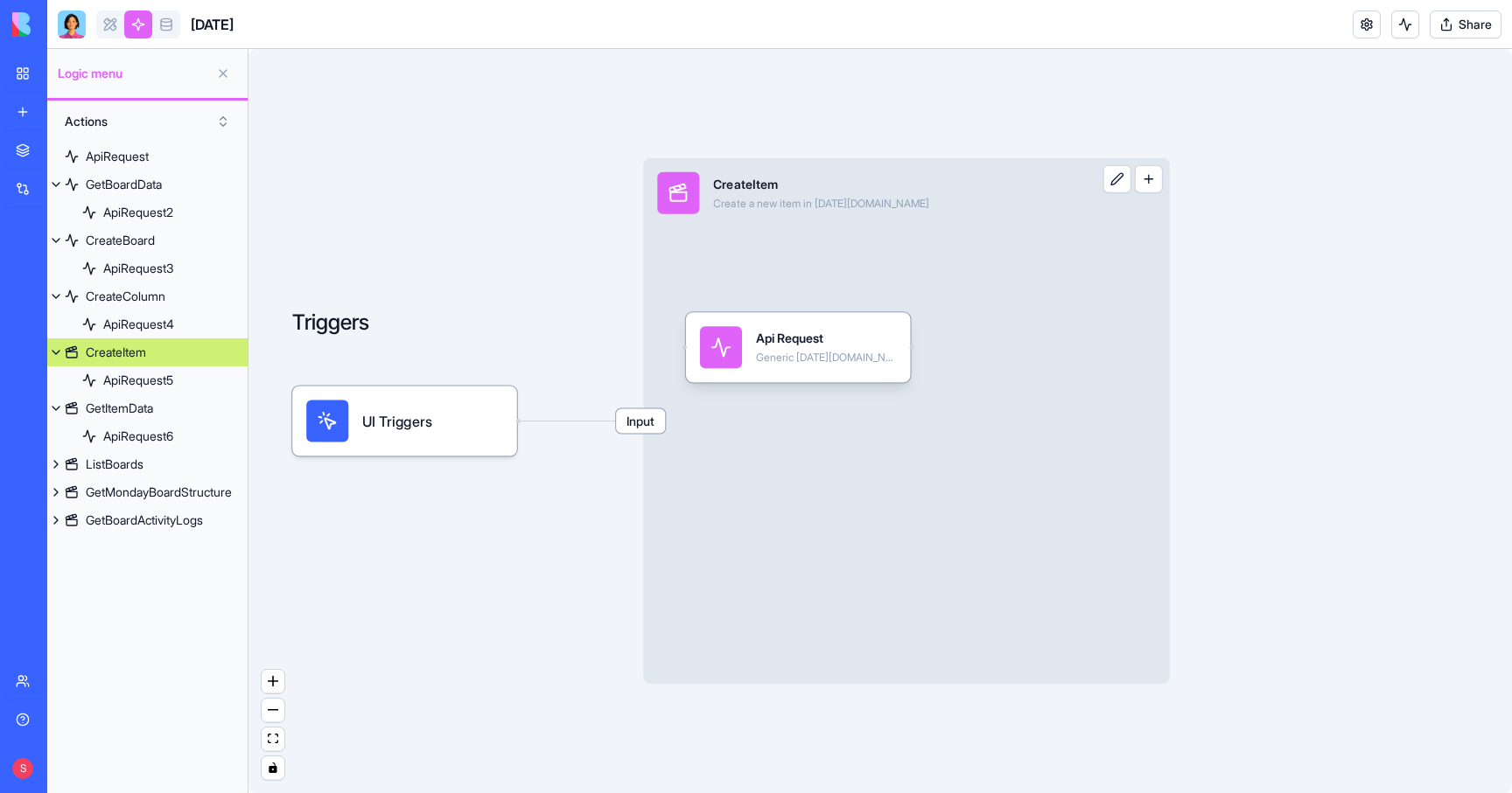
click at [886, 221] on div "Input CreateItem Create a new item in monday.com" at bounding box center [857, 193] width 428 height 70
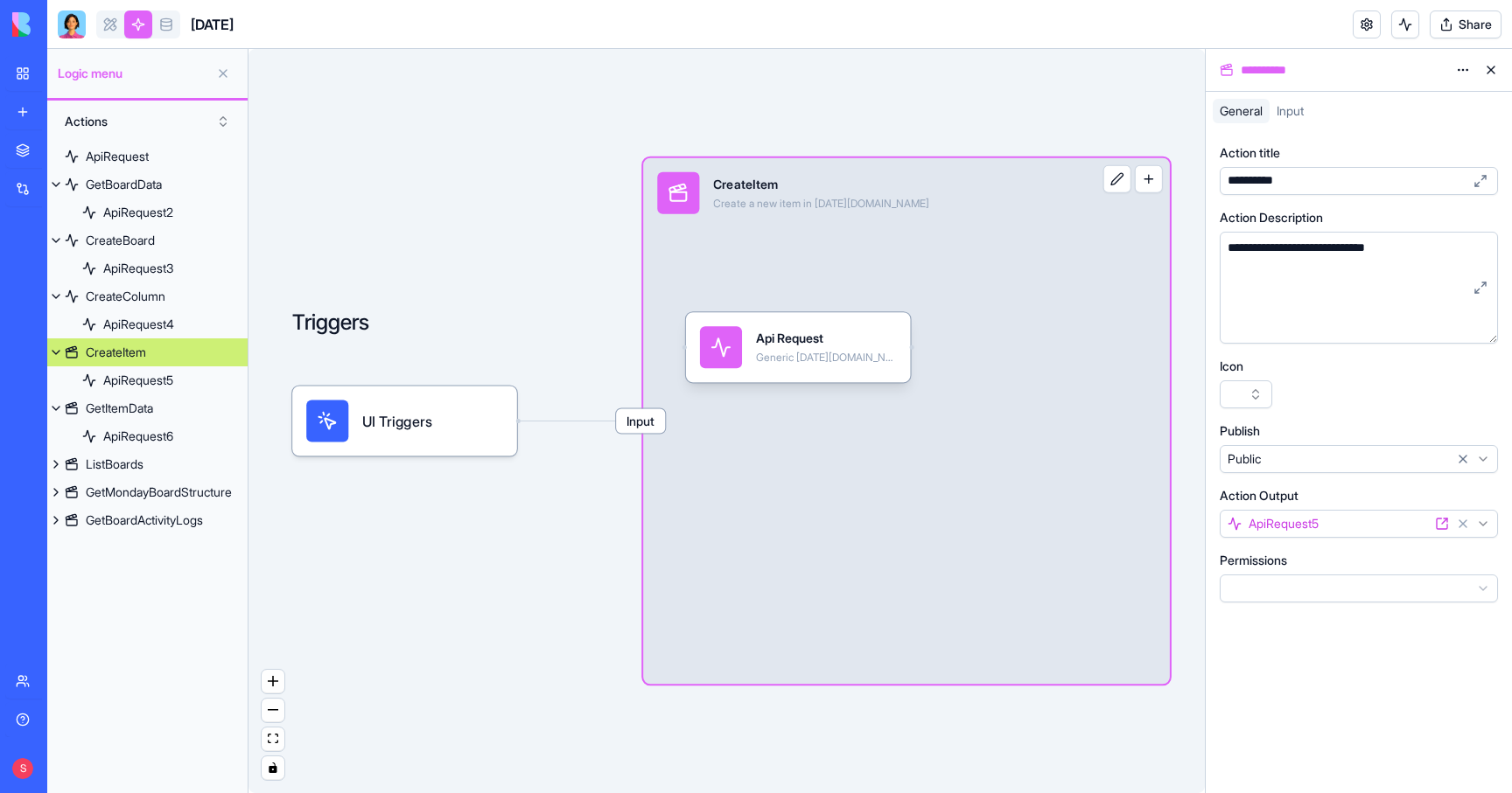
click at [1271, 178] on div "**********" at bounding box center [1257, 181] width 71 height 18
click at [149, 407] on div "GetItemData" at bounding box center [119, 408] width 68 height 18
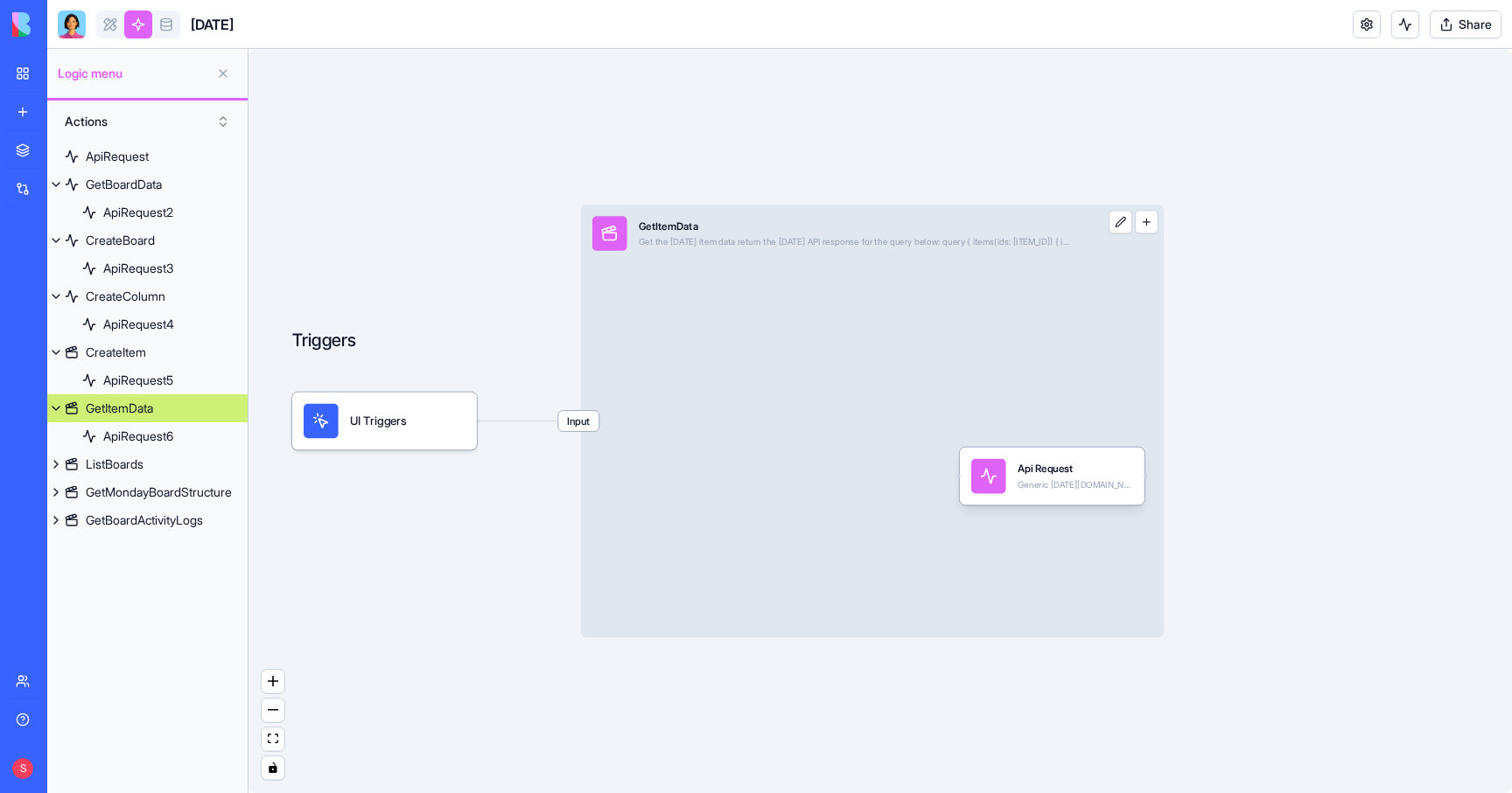
click at [1010, 360] on div "Input GetItemData Get the Monday item data return the Monday API response for t…" at bounding box center [872, 421] width 583 height 433
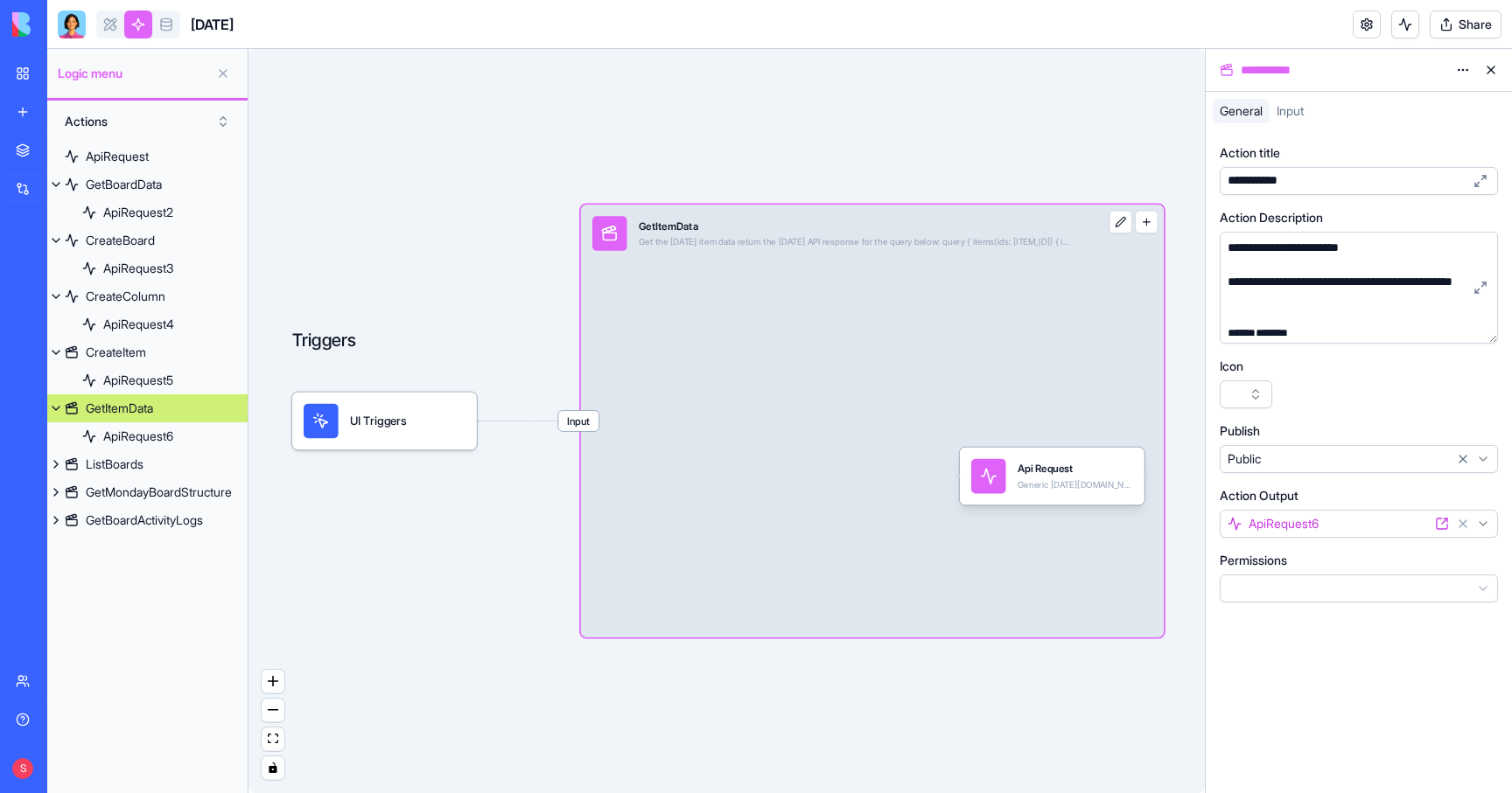
click at [1252, 183] on div "**********" at bounding box center [1261, 181] width 79 height 18
click at [131, 461] on div "ListBoards" at bounding box center [115, 465] width 58 height 18
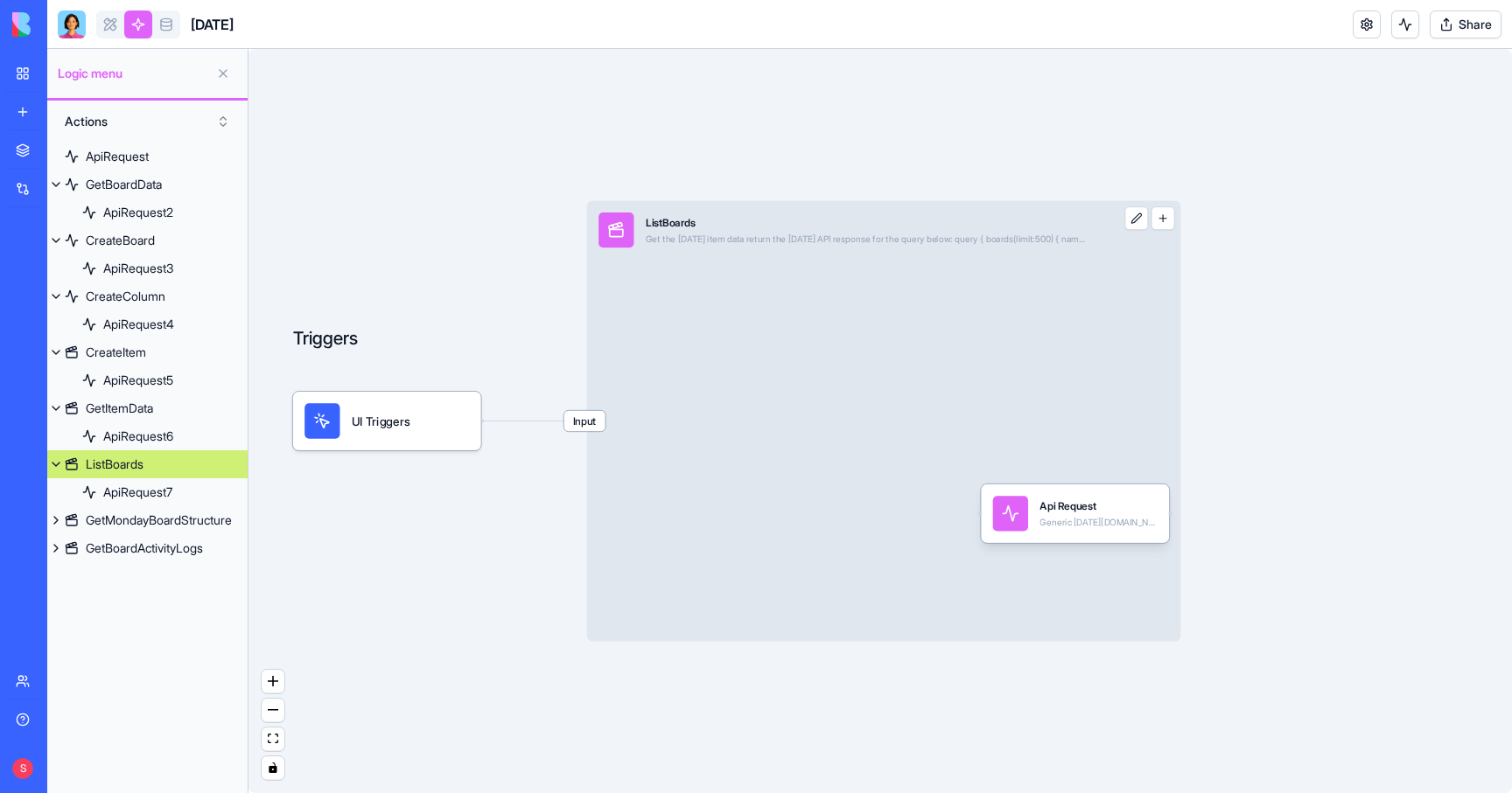
click at [983, 305] on div "Input ListBoards Get the Monday item data return the Monday API response for th…" at bounding box center [884, 422] width 594 height 441
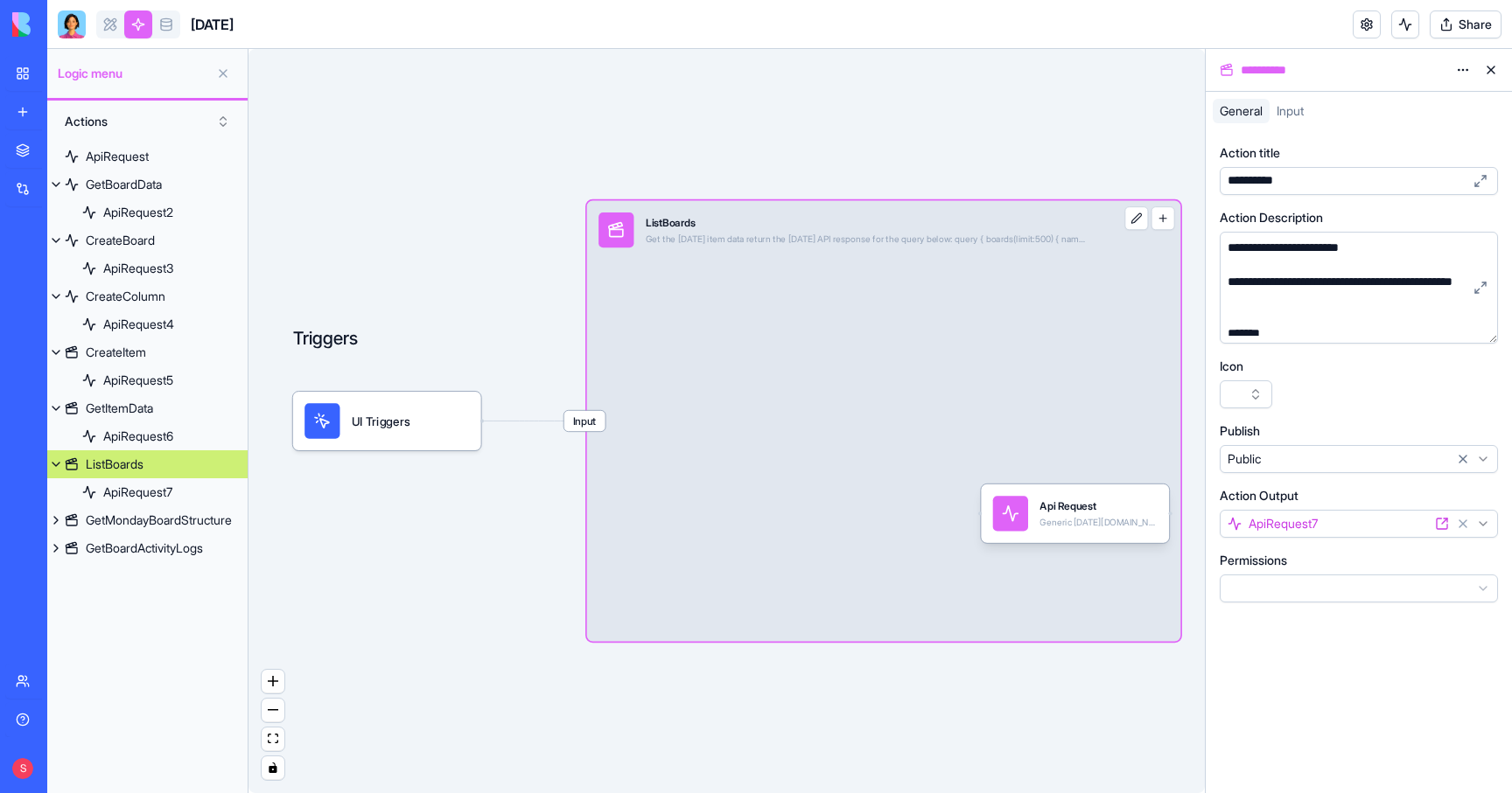
click at [1246, 181] on div "**********" at bounding box center [1256, 181] width 69 height 18
click at [160, 524] on div "GetMondayBoardStructure" at bounding box center [159, 521] width 146 height 18
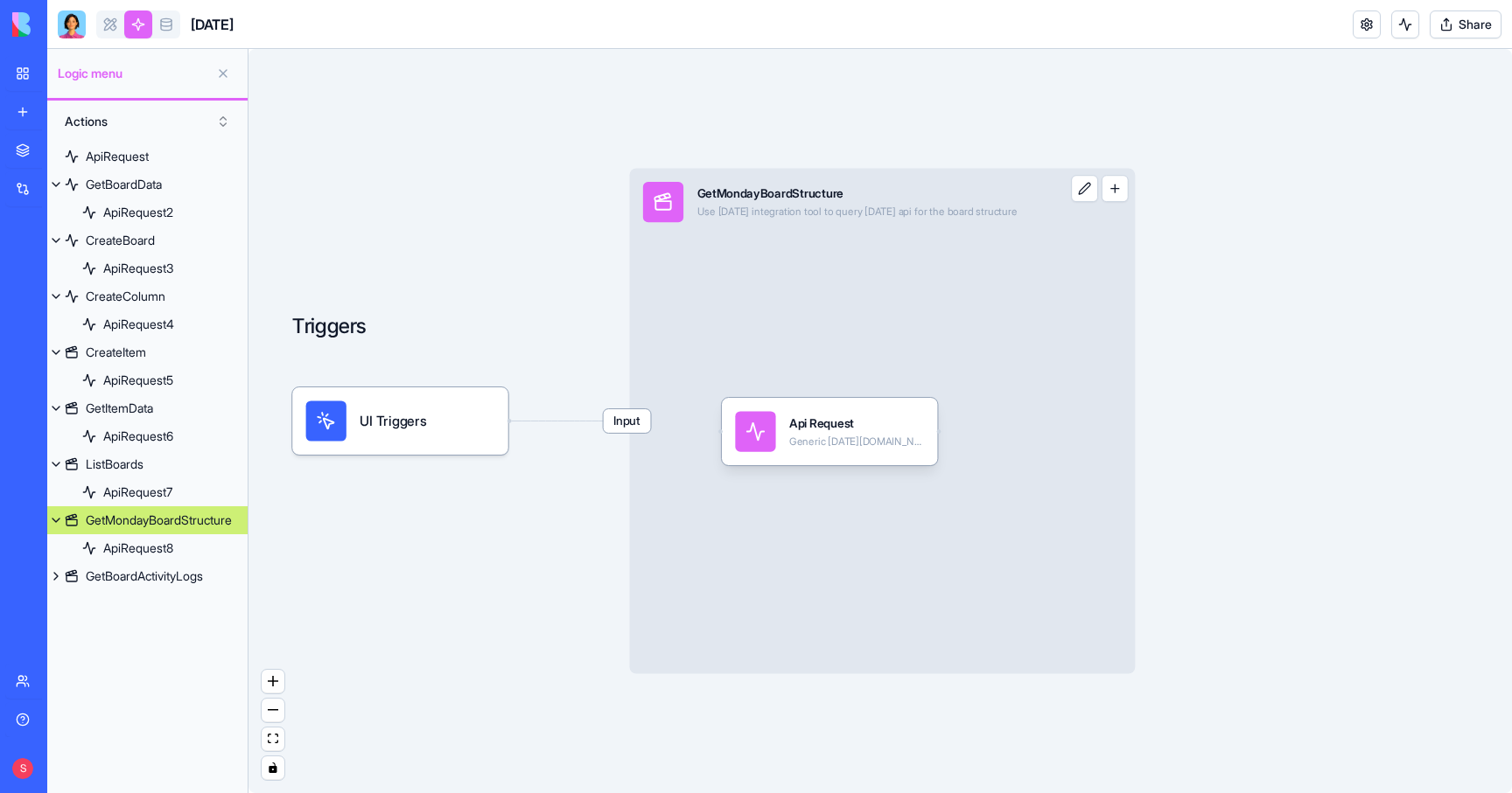
click at [835, 282] on div "Input GetMondayBoardStructure Use this monday integration tool to query monday …" at bounding box center [881, 421] width 505 height 505
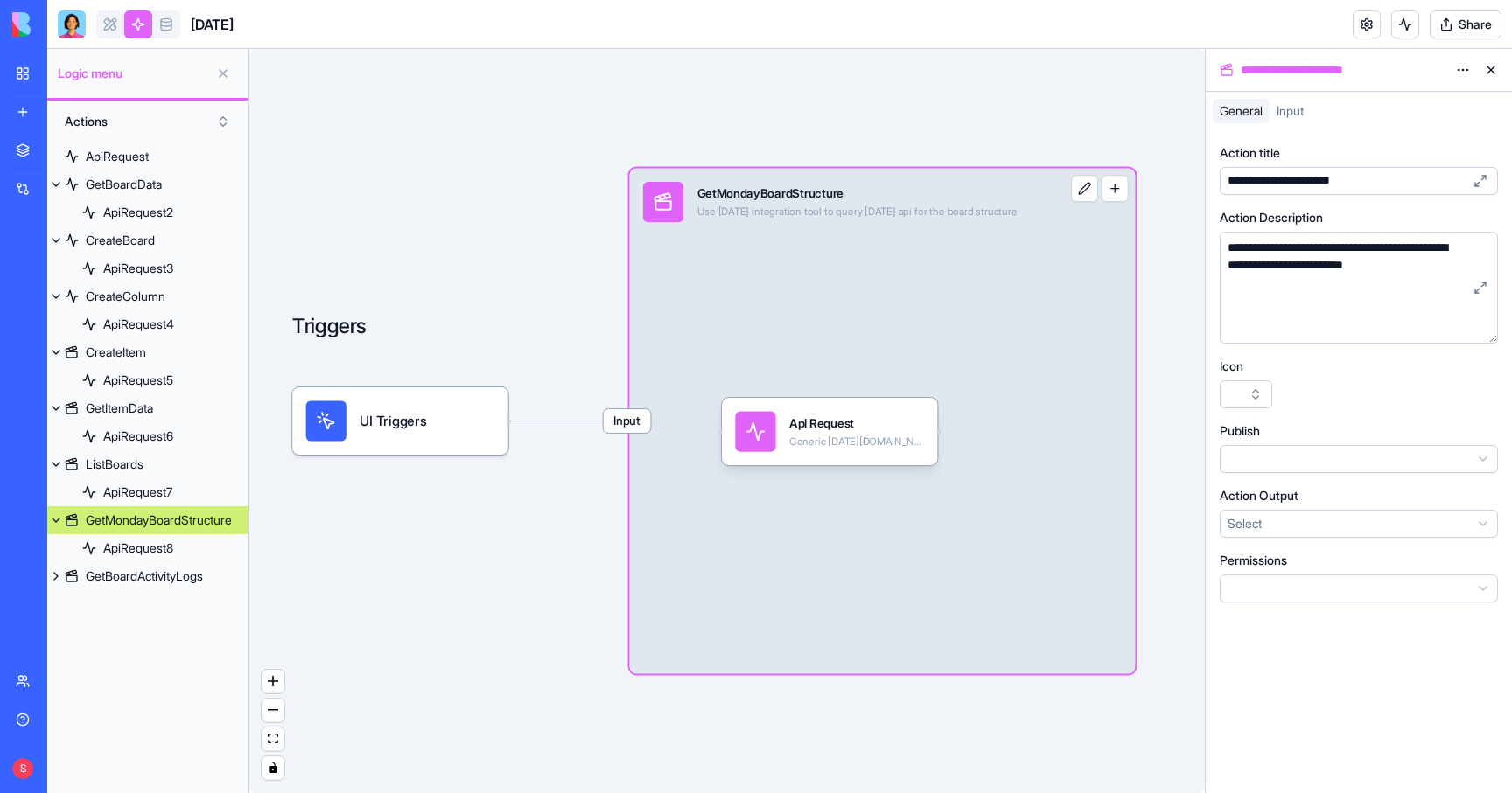
click at [1253, 179] on div "**********" at bounding box center [1302, 181] width 162 height 18
click at [136, 581] on div "GetBoardActivityLogs" at bounding box center [145, 577] width 118 height 18
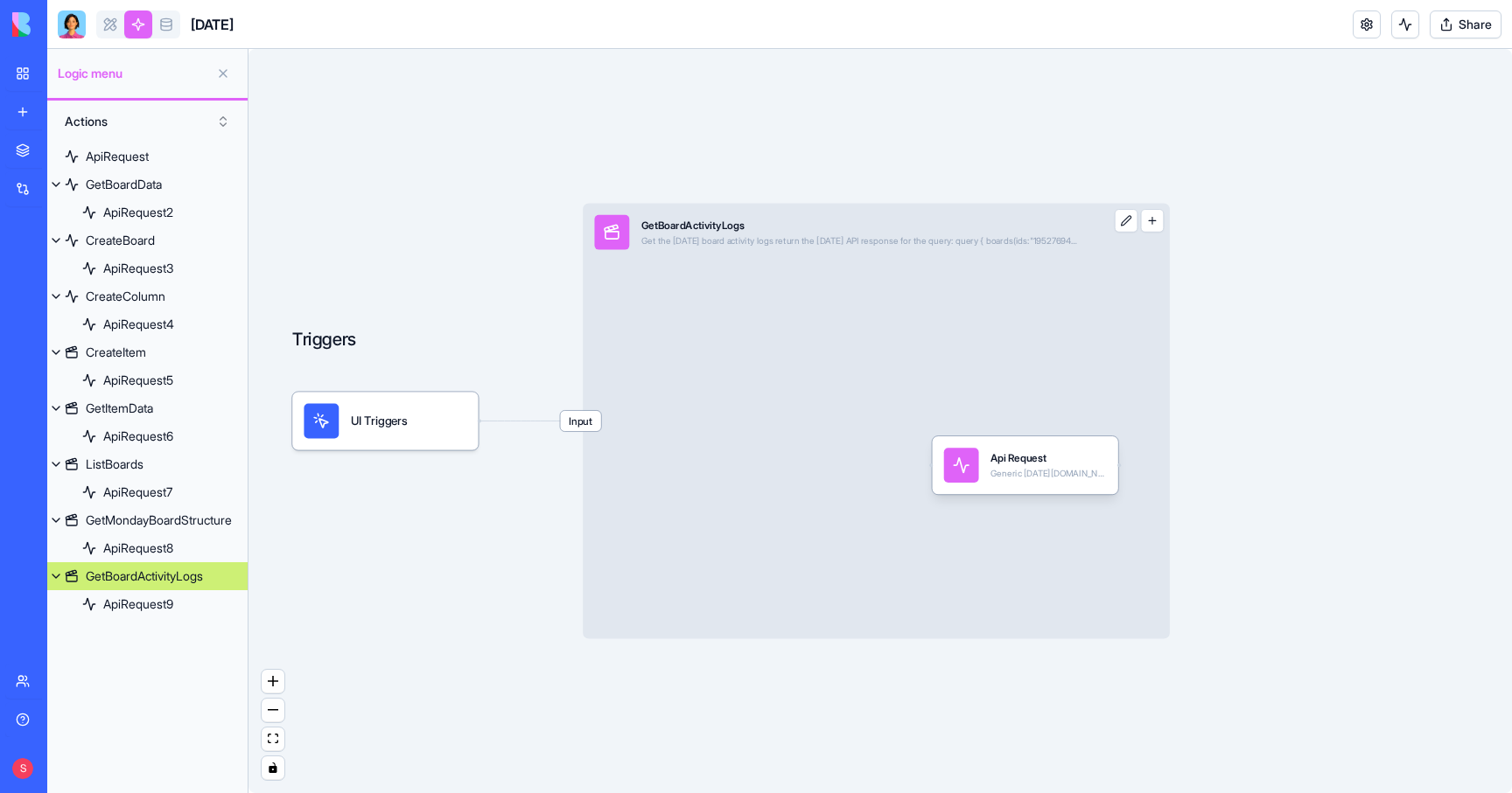
click at [752, 350] on div "Input GetBoardActivityLogs Get the Monday board activity logs return the Monday…" at bounding box center [876, 420] width 588 height 436
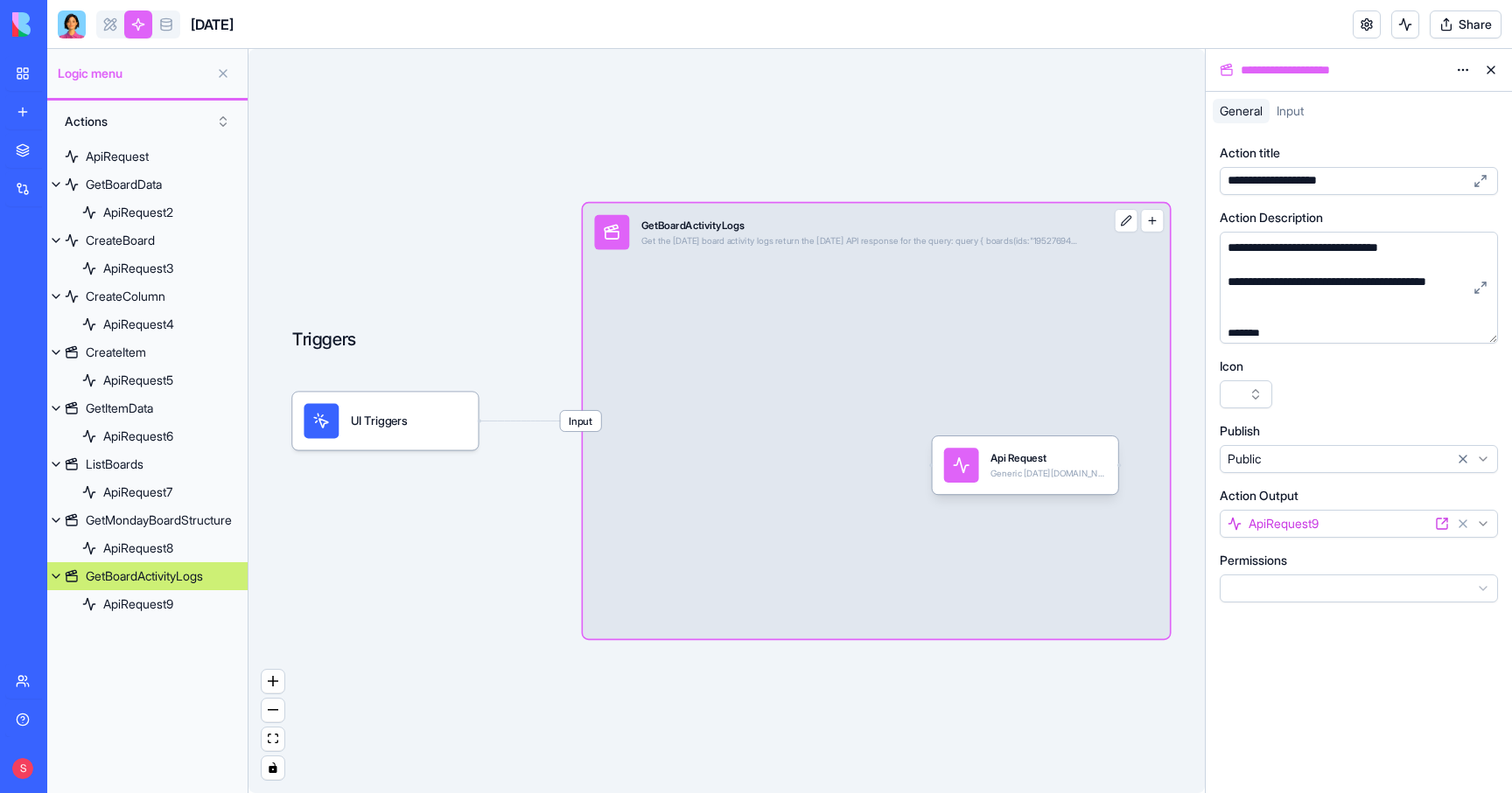
click at [1246, 178] on div "**********" at bounding box center [1289, 181] width 133 height 18
click at [864, 118] on div "Triggers UI Triggers Input Get Board Activity Logs Get the Monday board activit…" at bounding box center [727, 421] width 957 height 744
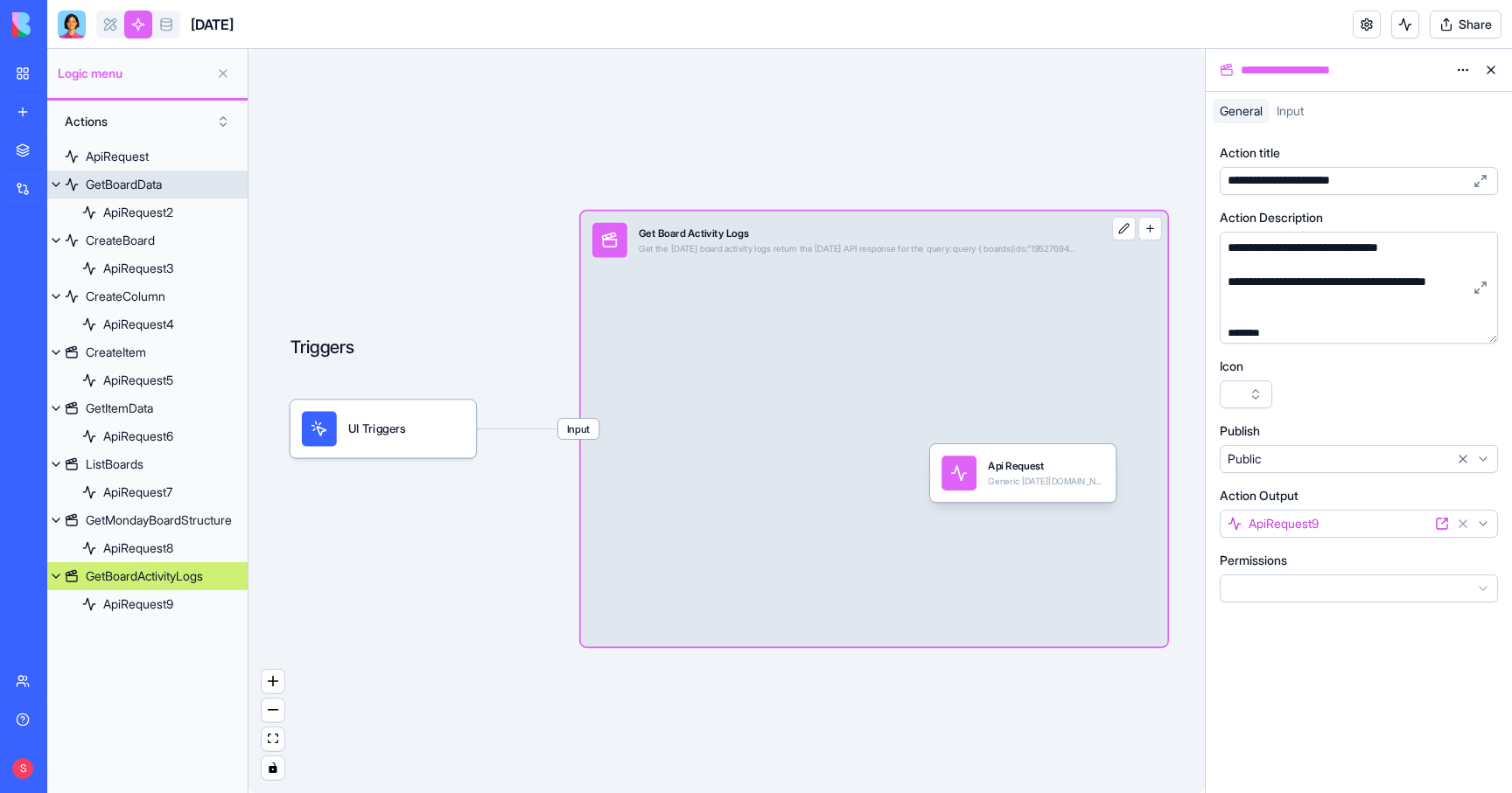
click at [56, 181] on button at bounding box center [56, 184] width 18 height 28
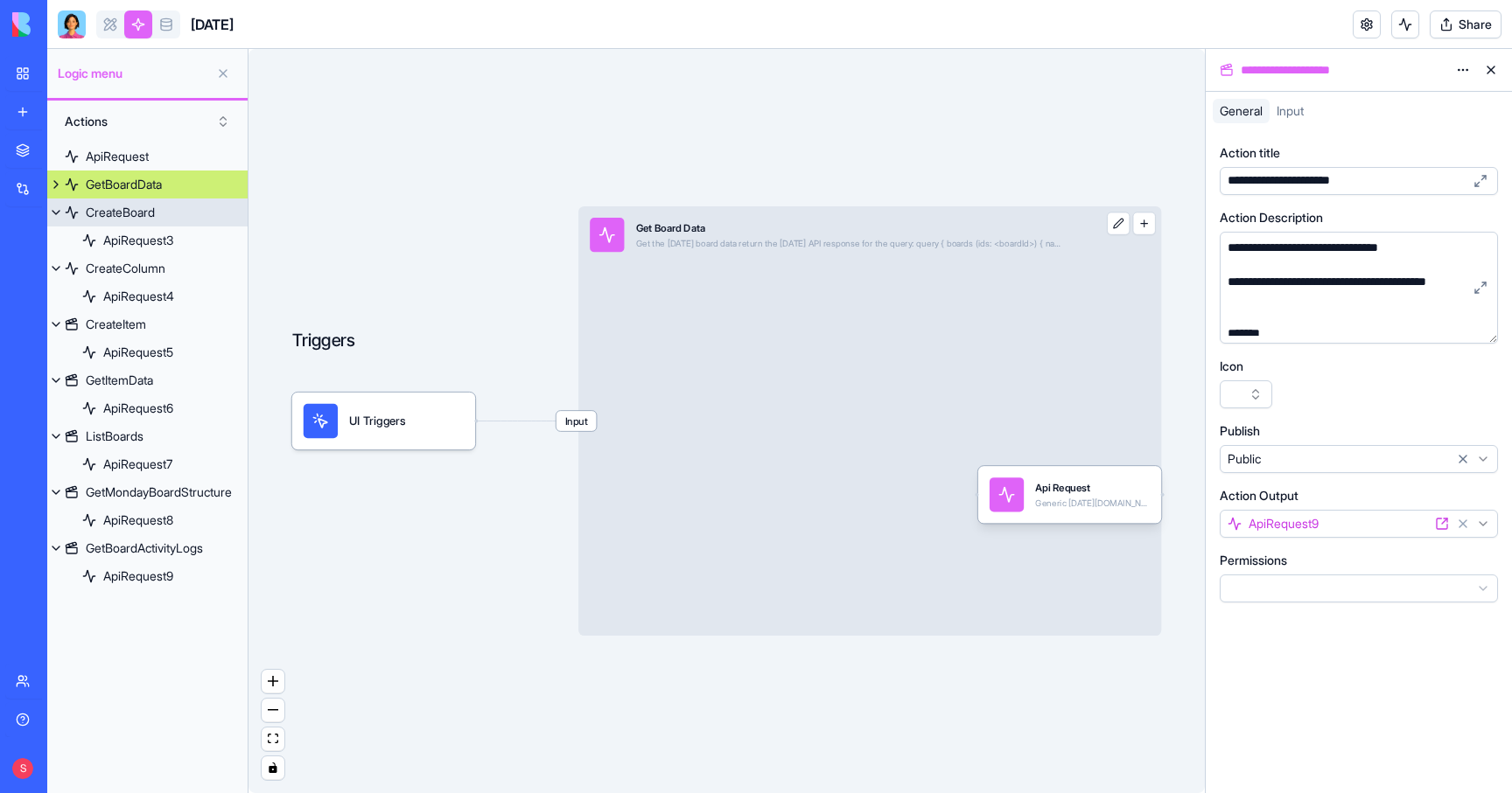
click at [55, 208] on button at bounding box center [56, 212] width 18 height 28
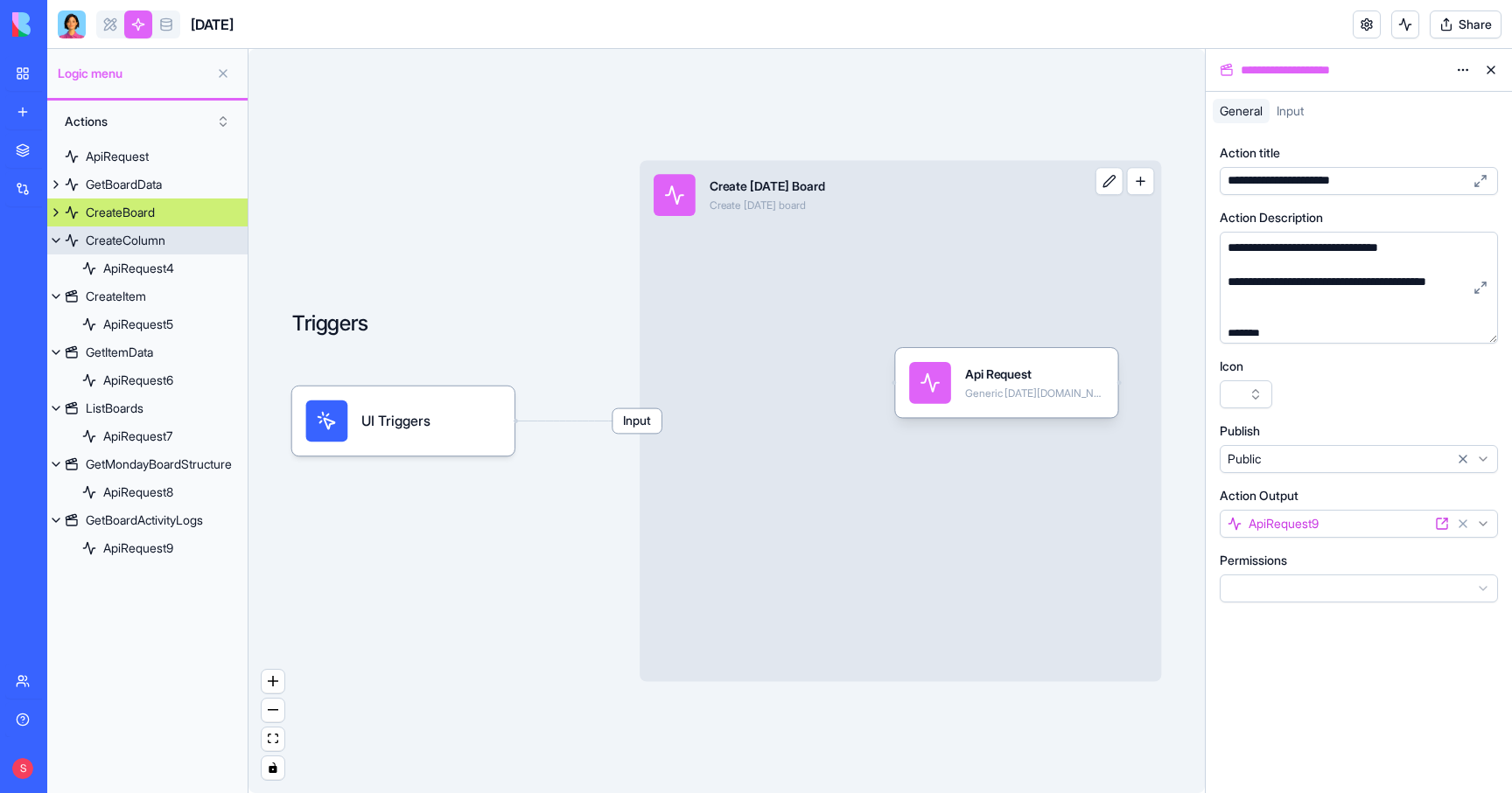
click at [54, 232] on button at bounding box center [56, 240] width 18 height 28
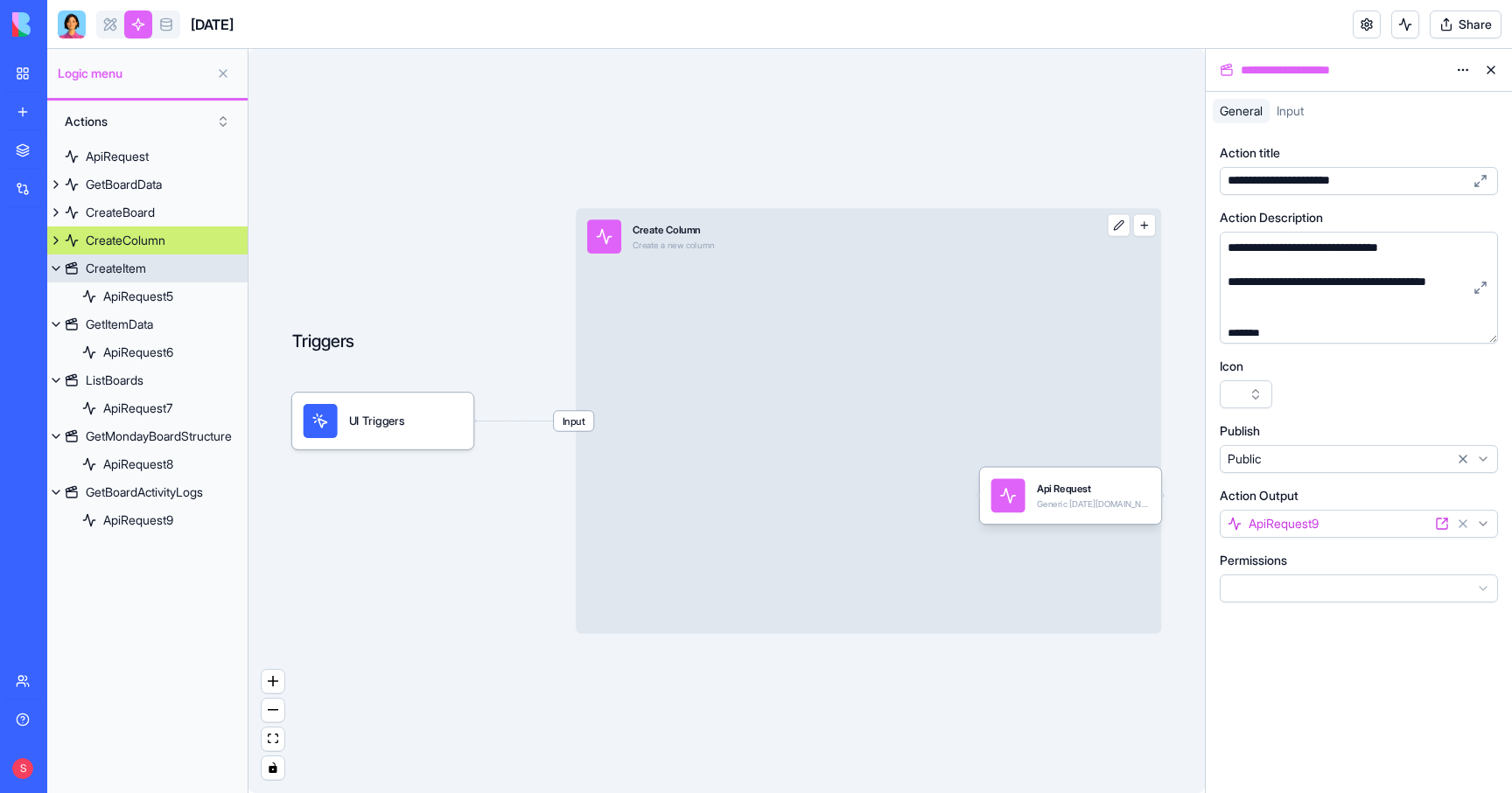
click at [54, 256] on button at bounding box center [56, 268] width 18 height 28
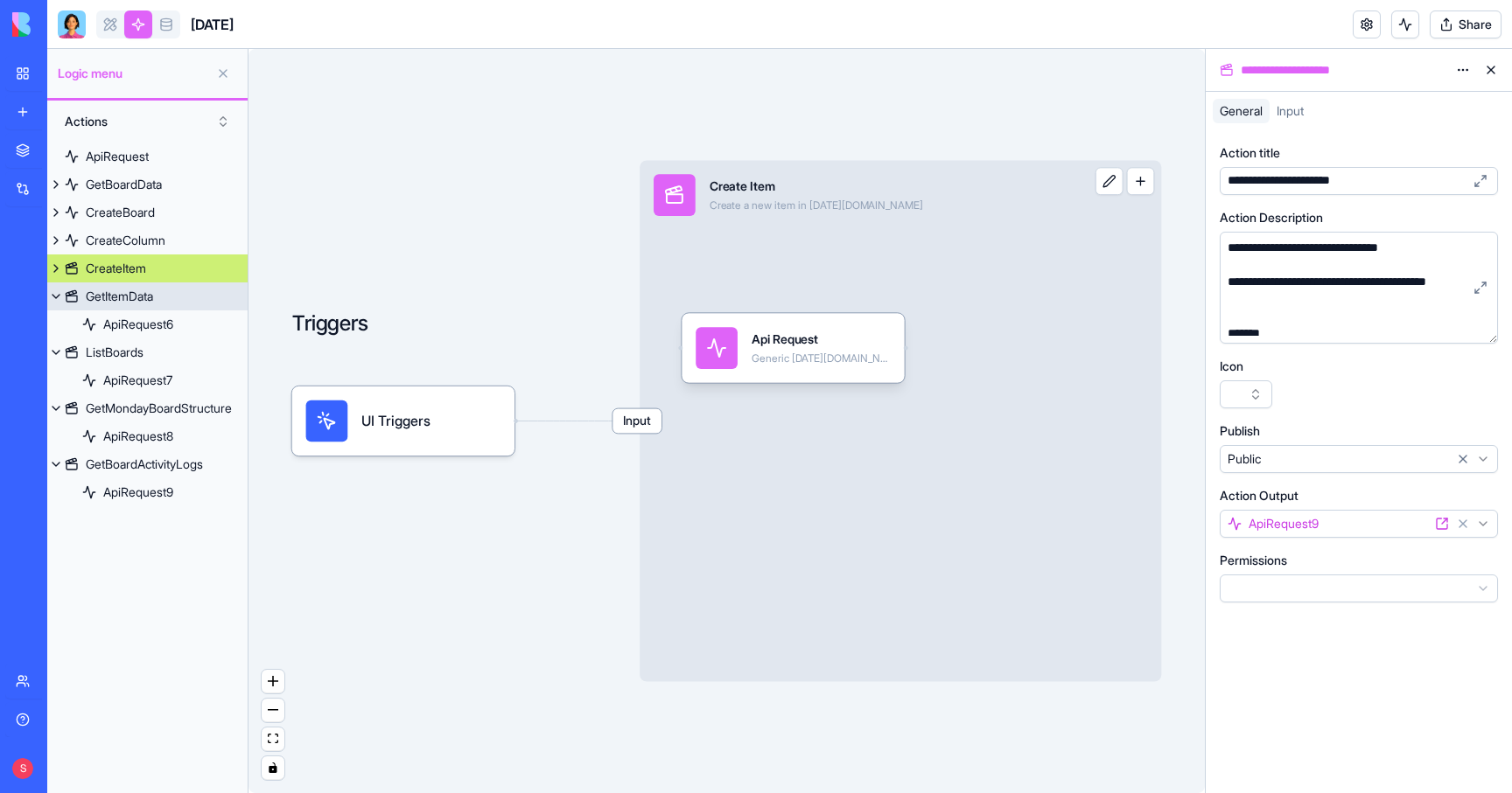
click at [55, 291] on button at bounding box center [56, 297] width 18 height 28
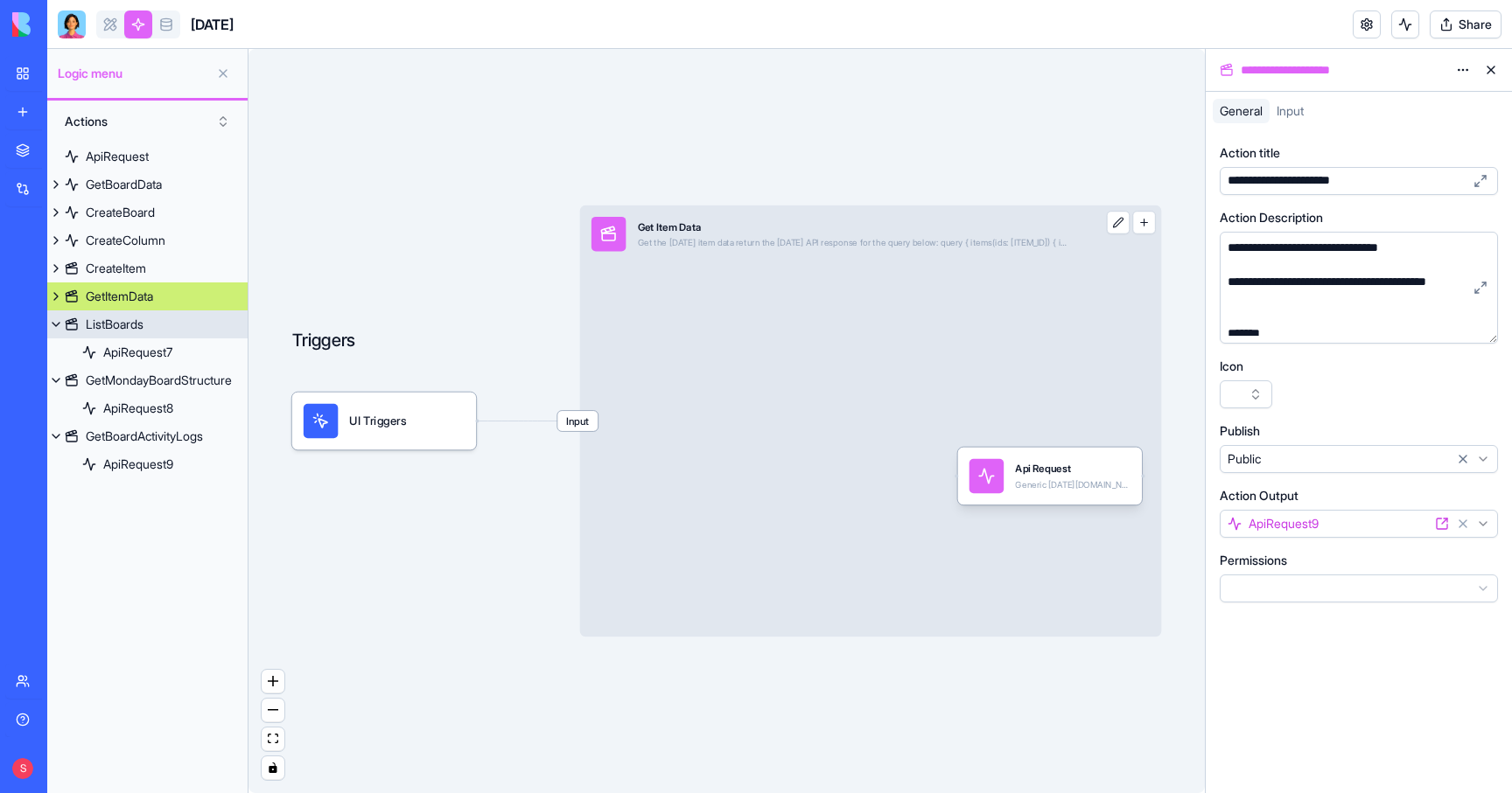
click at [54, 321] on button at bounding box center [56, 324] width 18 height 28
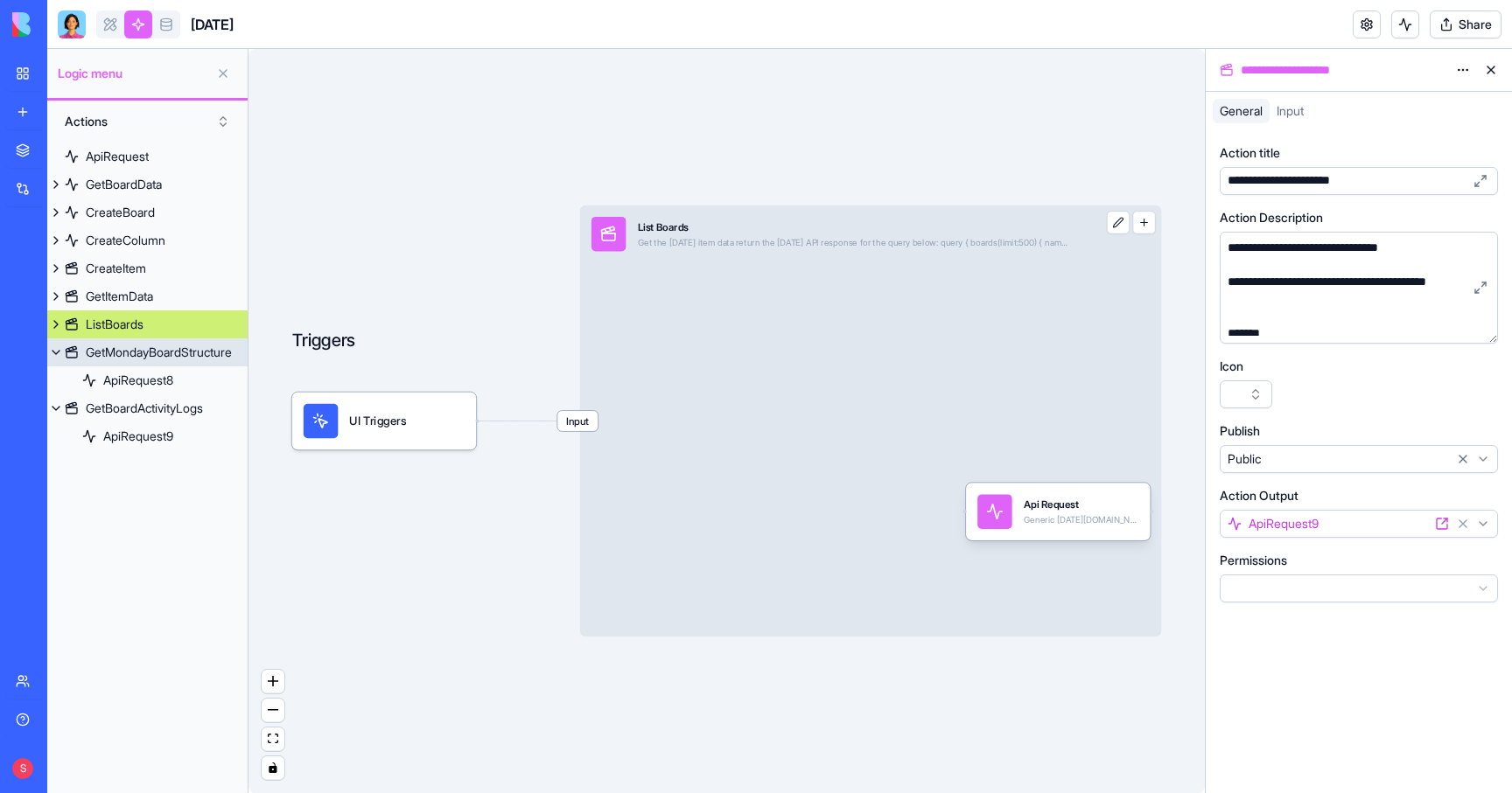
click at [54, 349] on button at bounding box center [56, 352] width 18 height 28
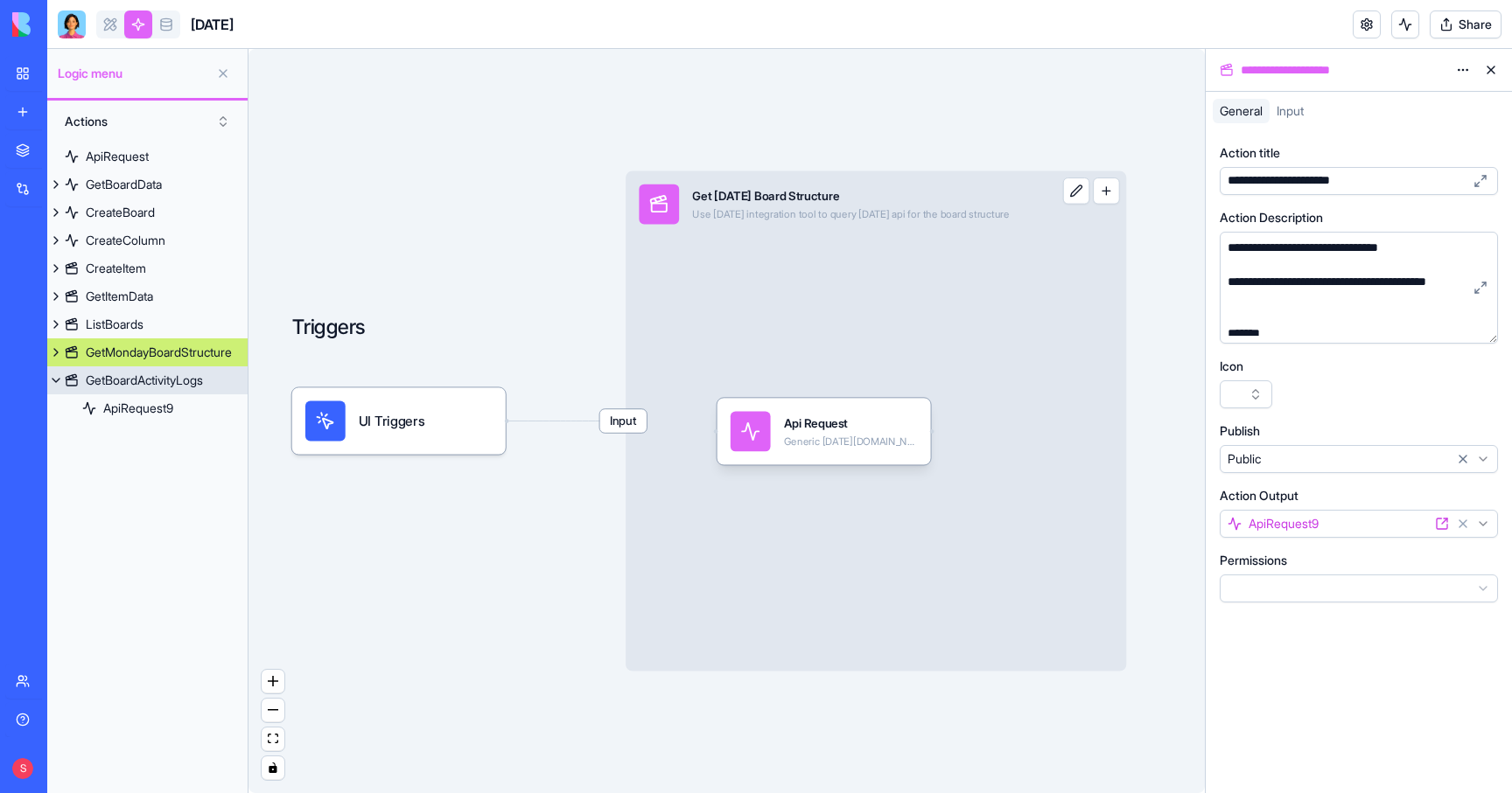
click at [54, 380] on button at bounding box center [56, 380] width 18 height 28
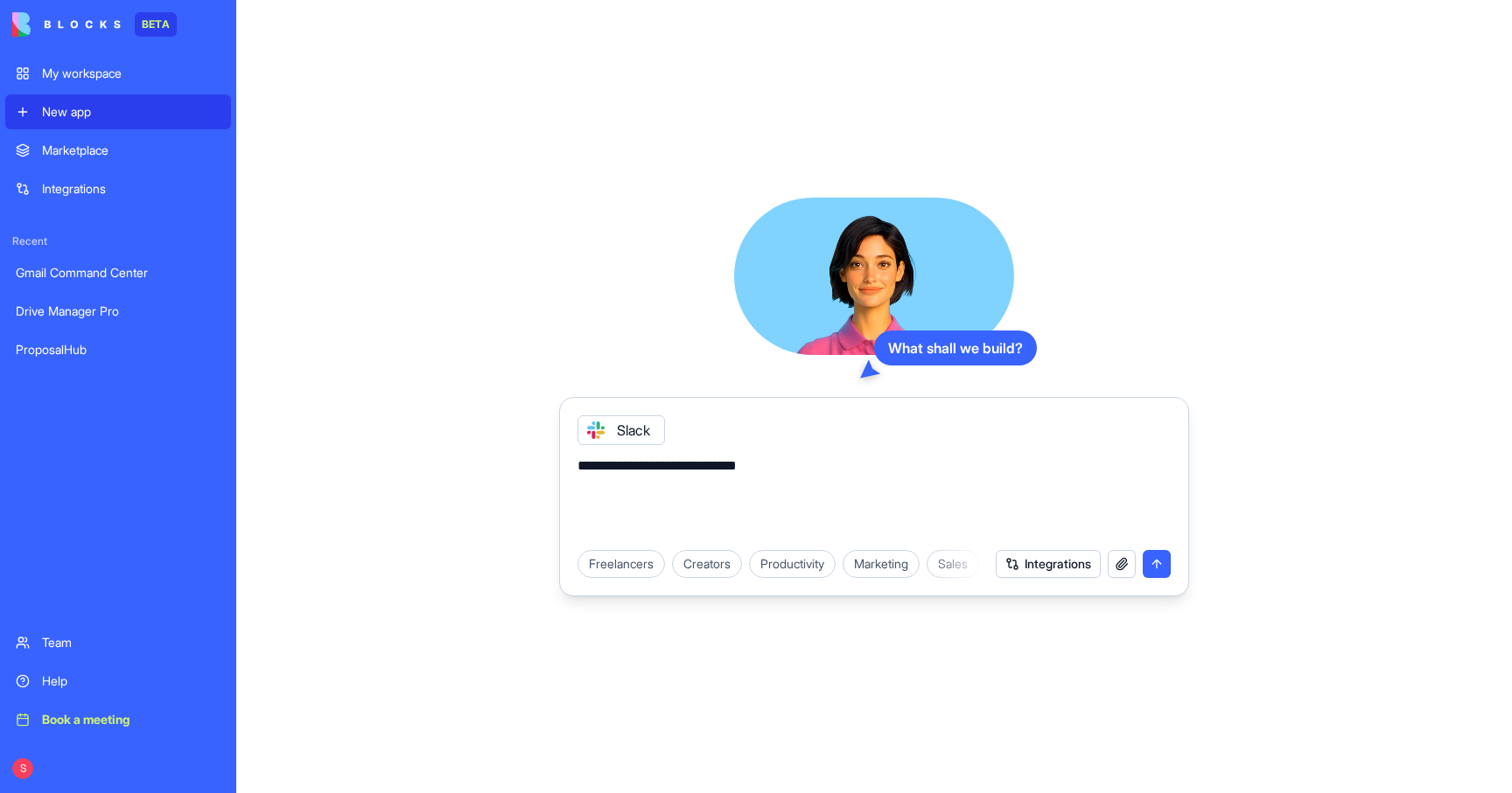
click at [594, 426] on icon at bounding box center [595, 430] width 14 height 14
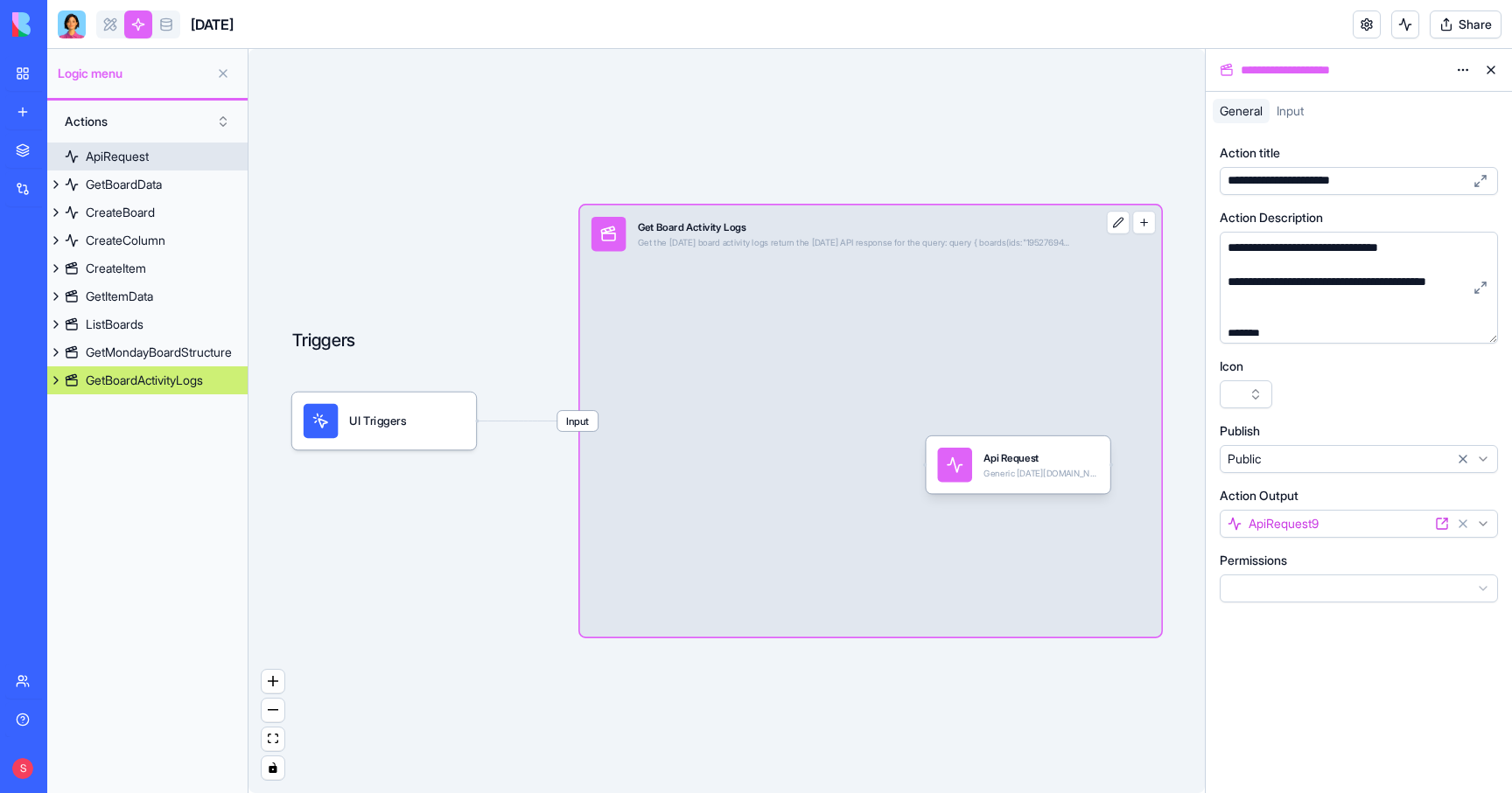
click at [144, 161] on div "ApiRequest" at bounding box center [118, 157] width 63 height 18
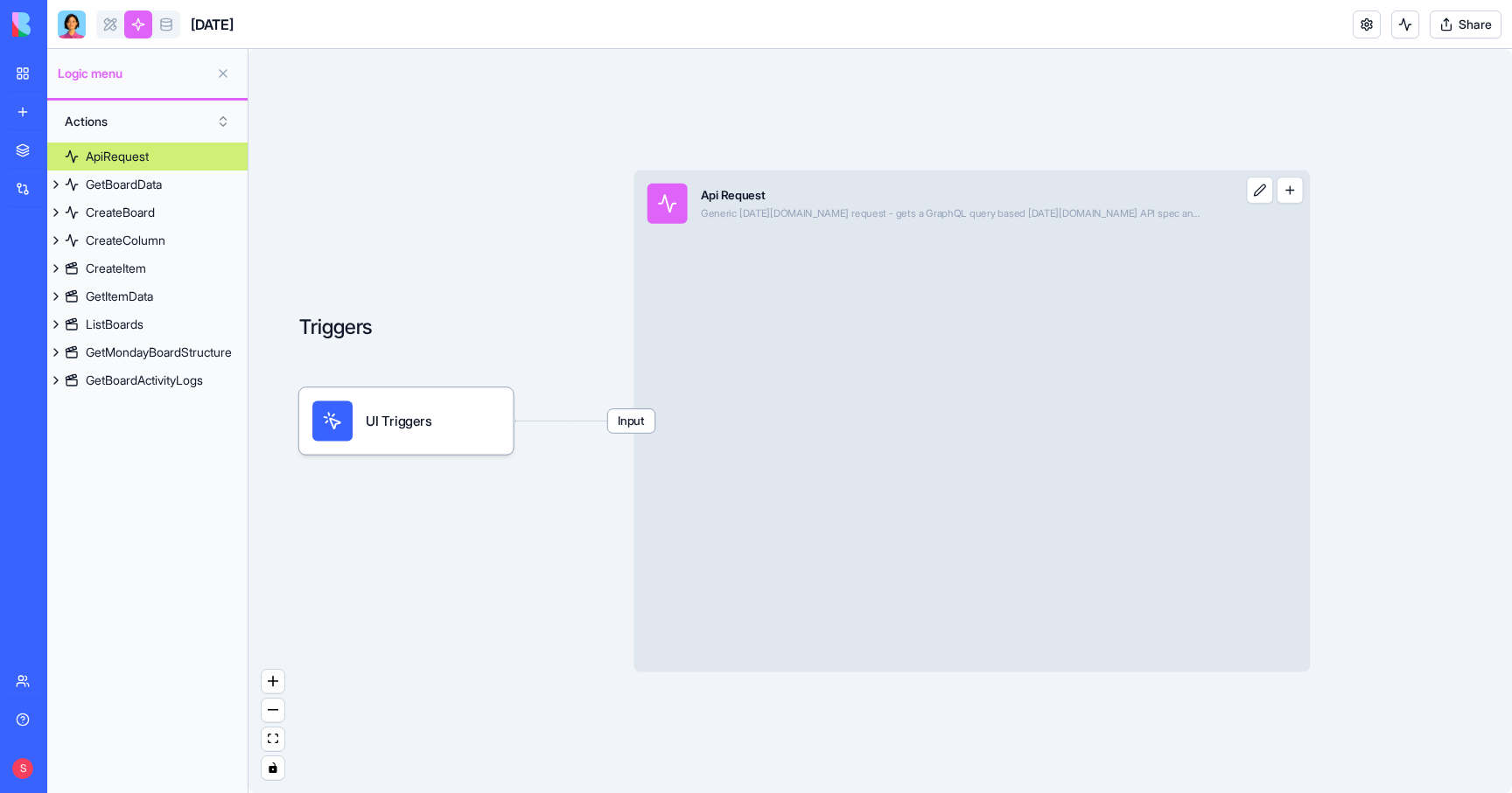
click at [1010, 252] on div "Input Api Request Generic [DATE][DOMAIN_NAME] request - gets a GraphQL query ba…" at bounding box center [971, 421] width 677 height 502
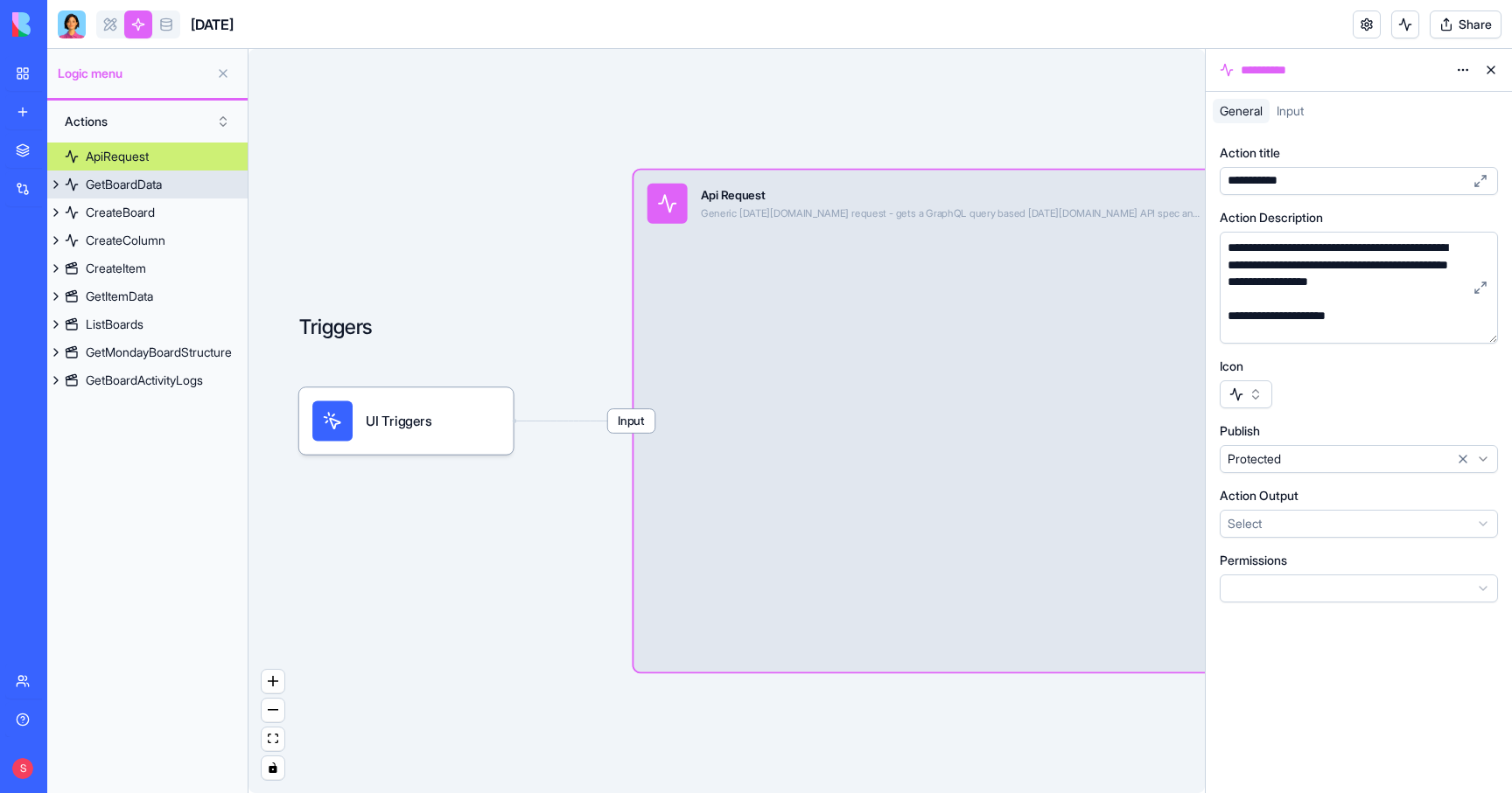
click at [144, 185] on div "GetBoardData" at bounding box center [124, 185] width 76 height 18
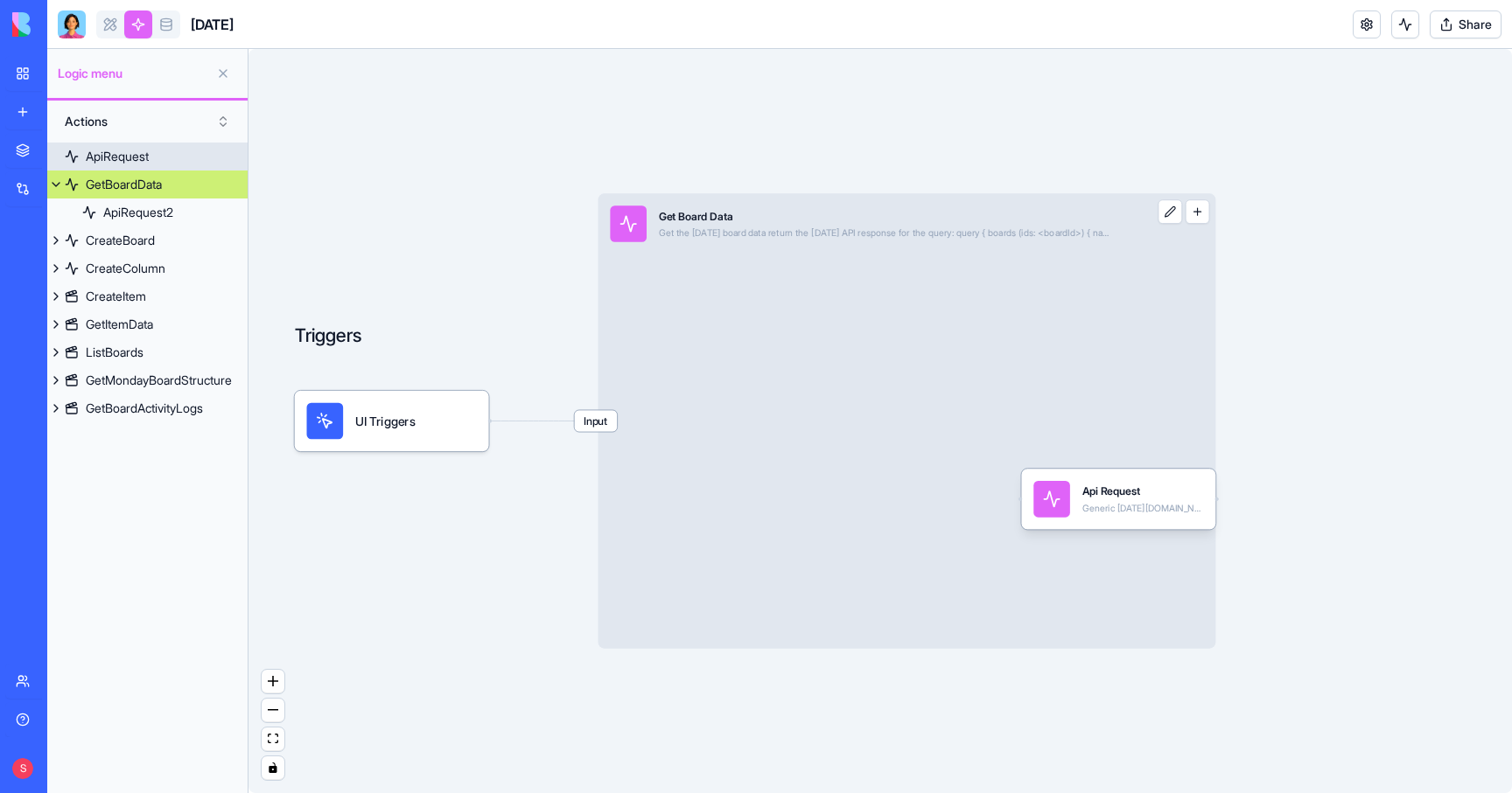
click at [110, 157] on div "ApiRequest" at bounding box center [118, 157] width 63 height 18
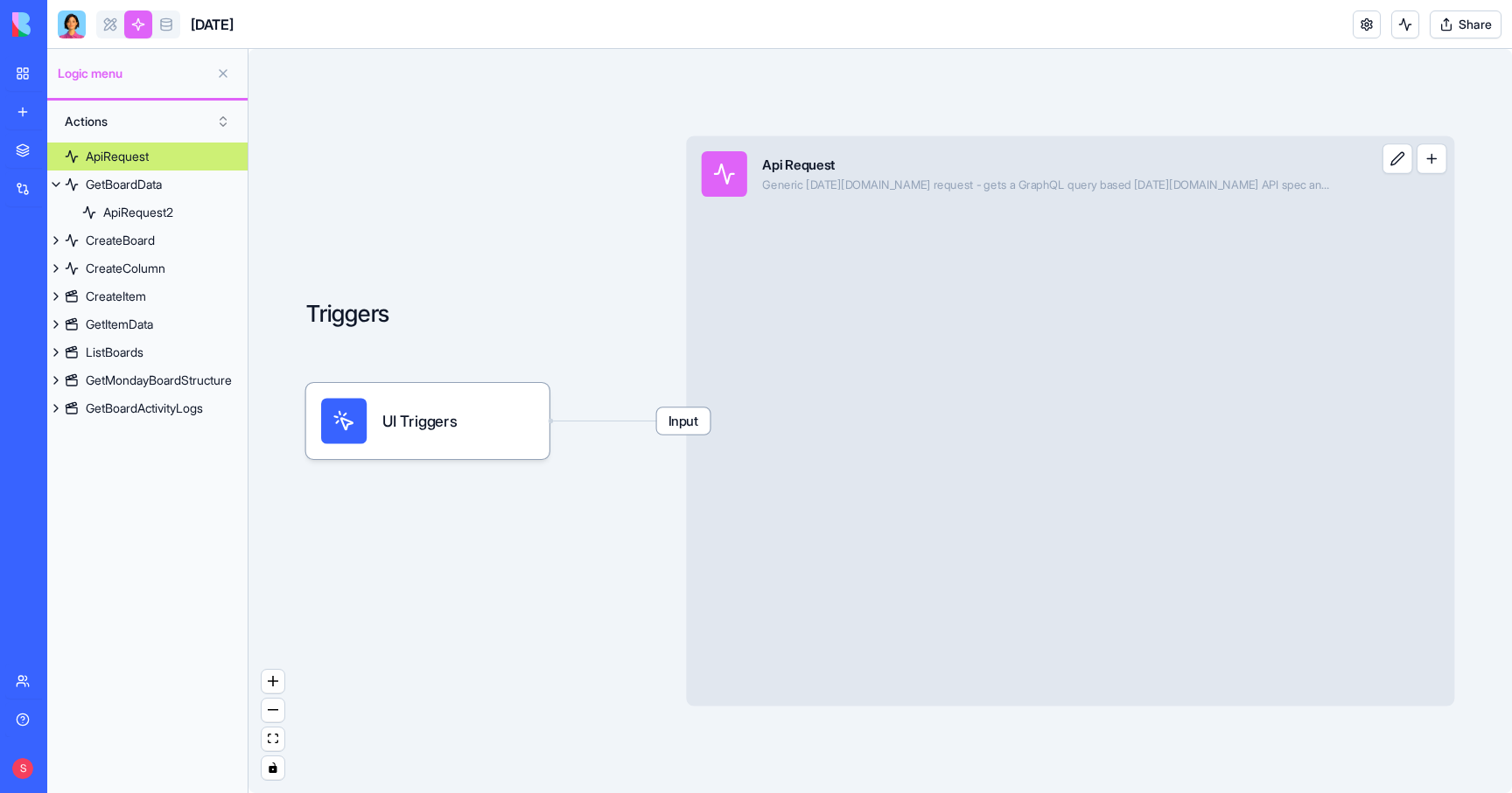
click at [909, 207] on div "Input Api Request Generic [DATE][DOMAIN_NAME] request - gets a GraphQL query ba…" at bounding box center [1017, 174] width 662 height 76
